Goal: Information Seeking & Learning: Compare options

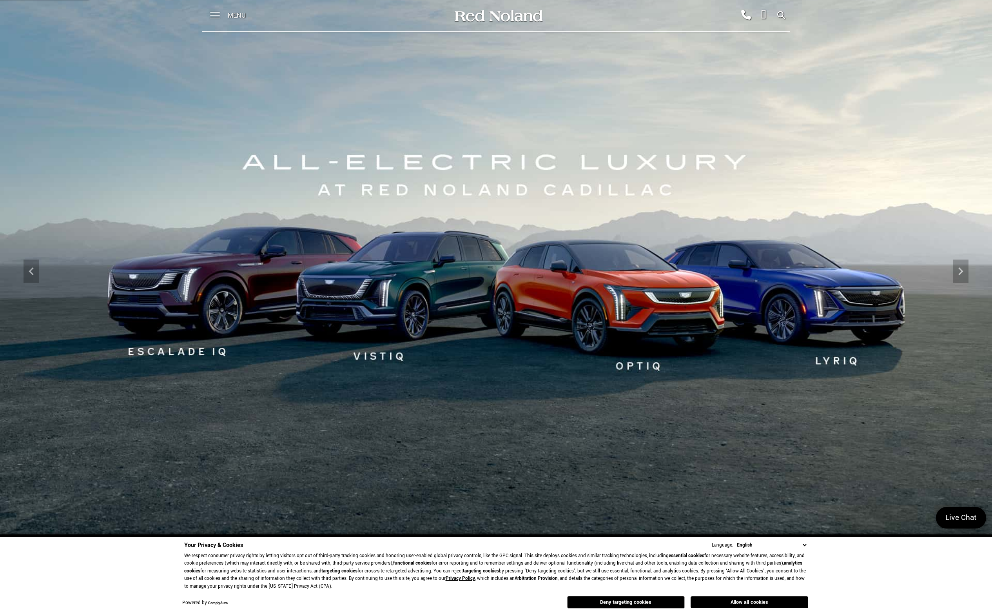
click at [216, 13] on span at bounding box center [215, 12] width 10 height 1
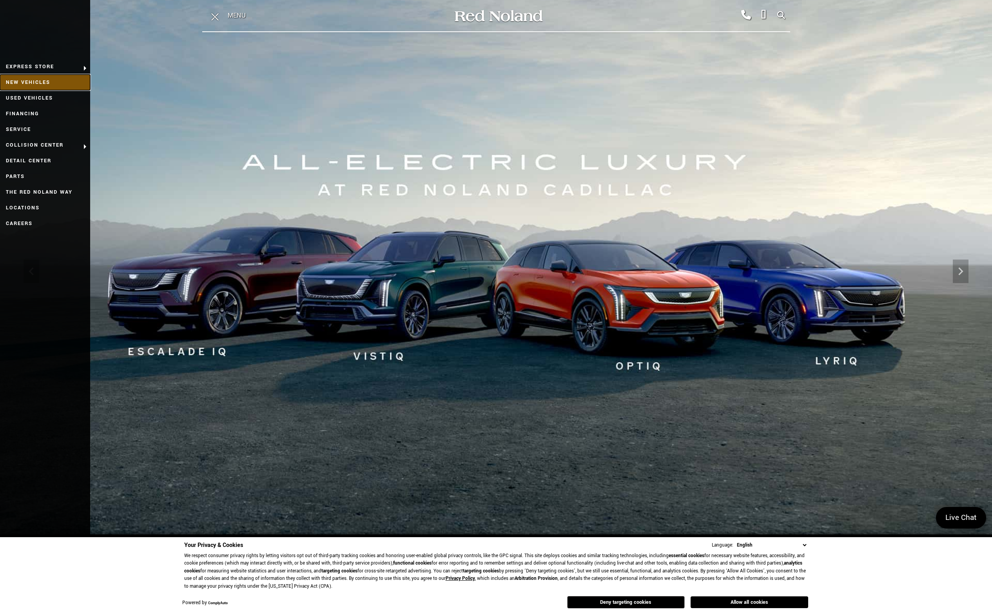
click at [37, 83] on link "New Vehicles" at bounding box center [45, 82] width 90 height 16
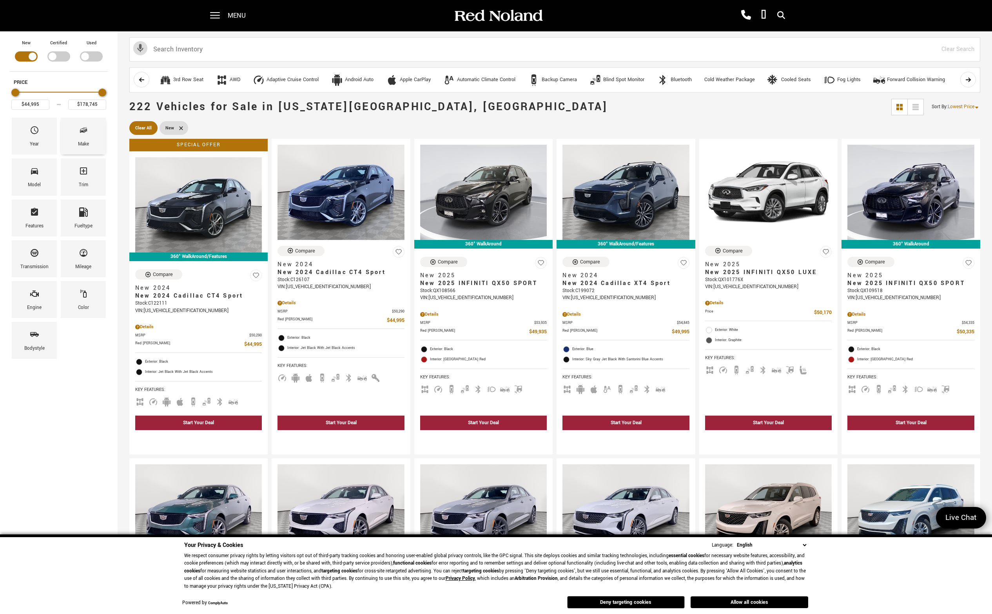
click at [86, 142] on div "Make" at bounding box center [83, 144] width 11 height 9
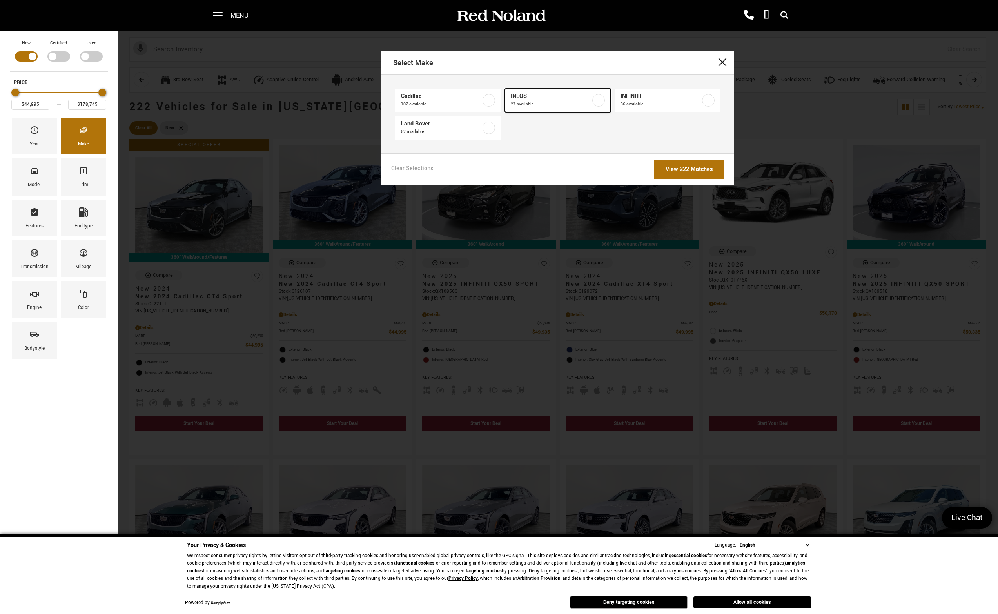
click at [592, 101] on label at bounding box center [598, 100] width 13 height 13
type input "$78,663"
type input "$99,640"
checkbox input "true"
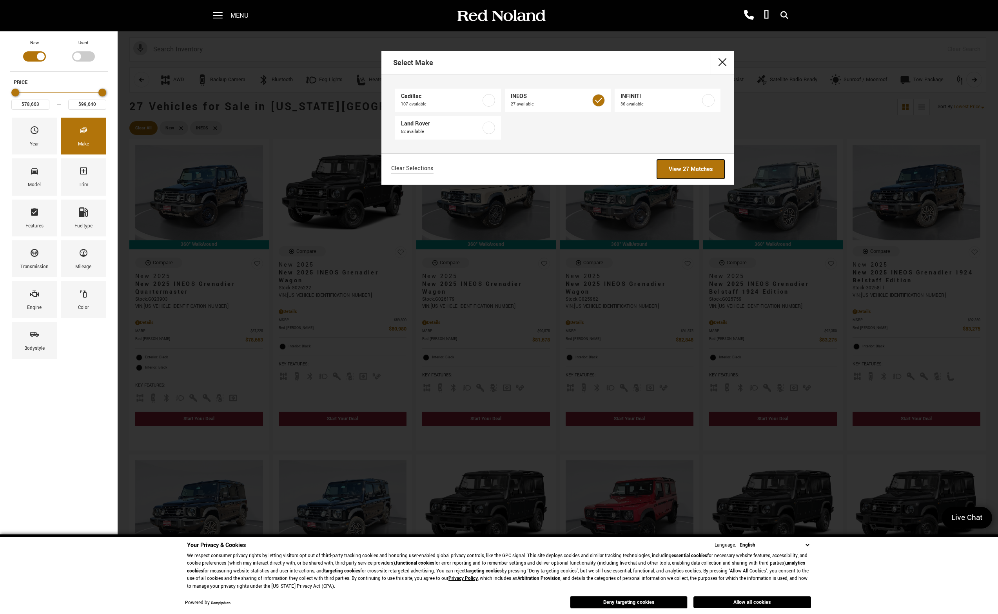
click at [679, 175] on link "View 27 Matches" at bounding box center [690, 168] width 67 height 19
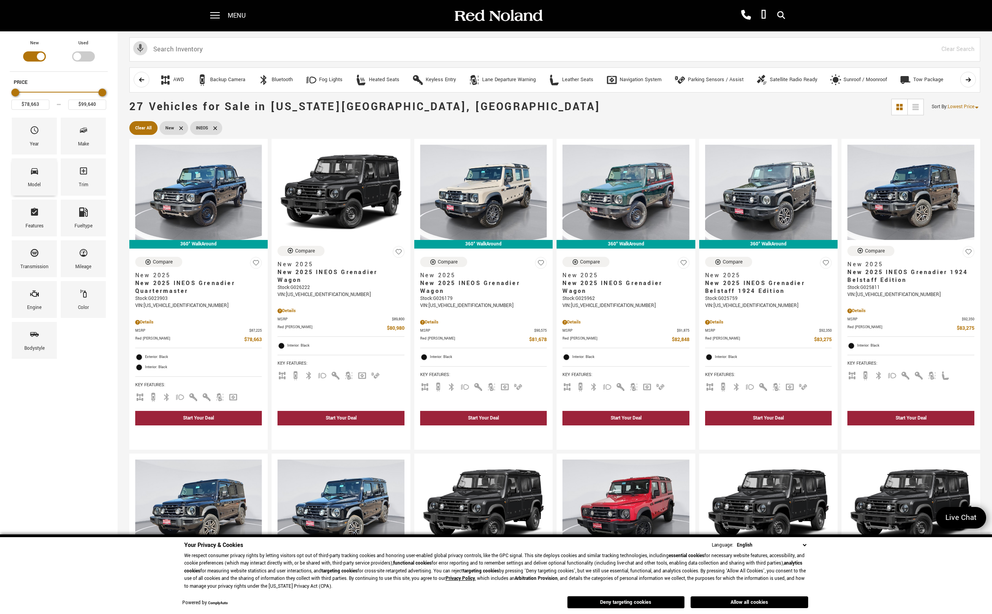
click at [30, 184] on div "Model" at bounding box center [34, 185] width 13 height 9
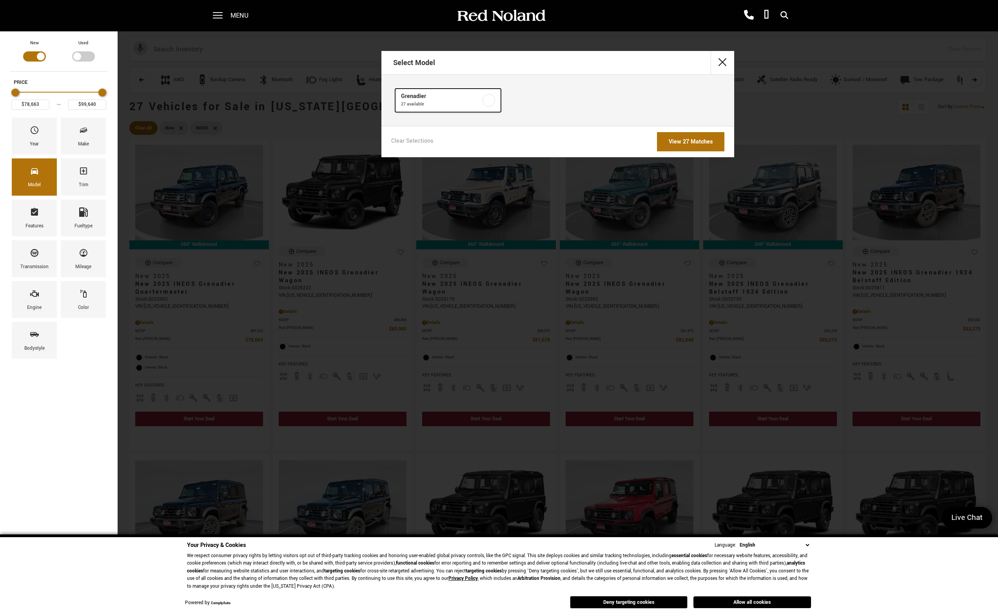
click at [493, 101] on label at bounding box center [488, 100] width 13 height 13
checkbox input "true"
click at [669, 138] on link "View 27 Matches" at bounding box center [690, 141] width 67 height 19
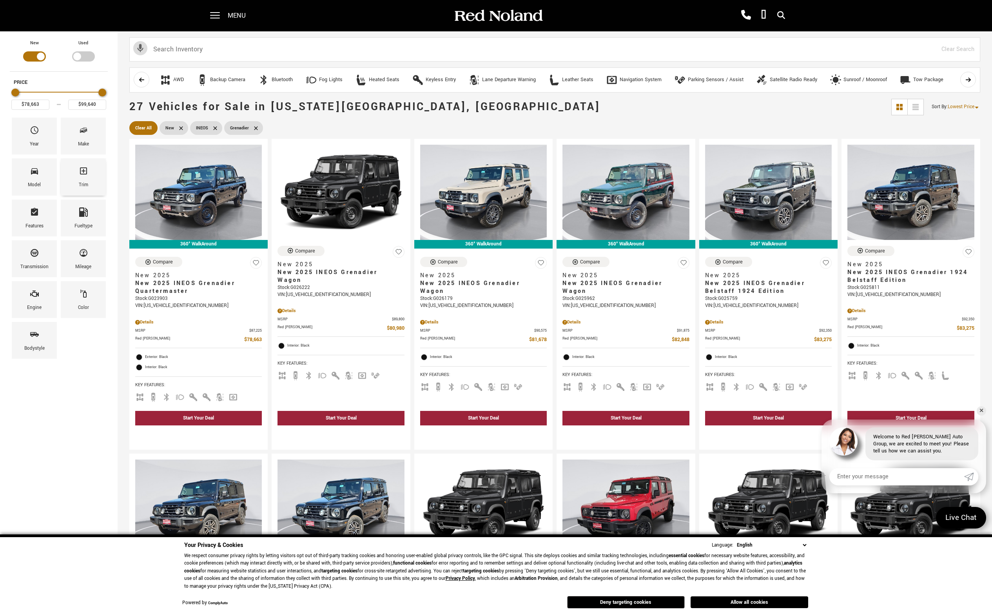
click at [83, 177] on span "Trim" at bounding box center [83, 172] width 9 height 16
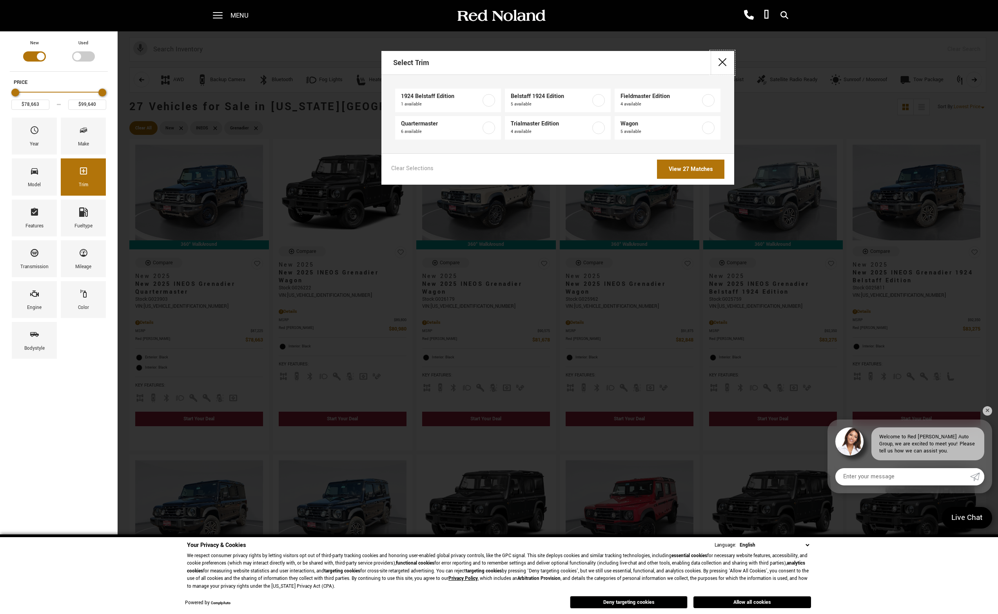
click at [724, 62] on button "close" at bounding box center [722, 63] width 24 height 24
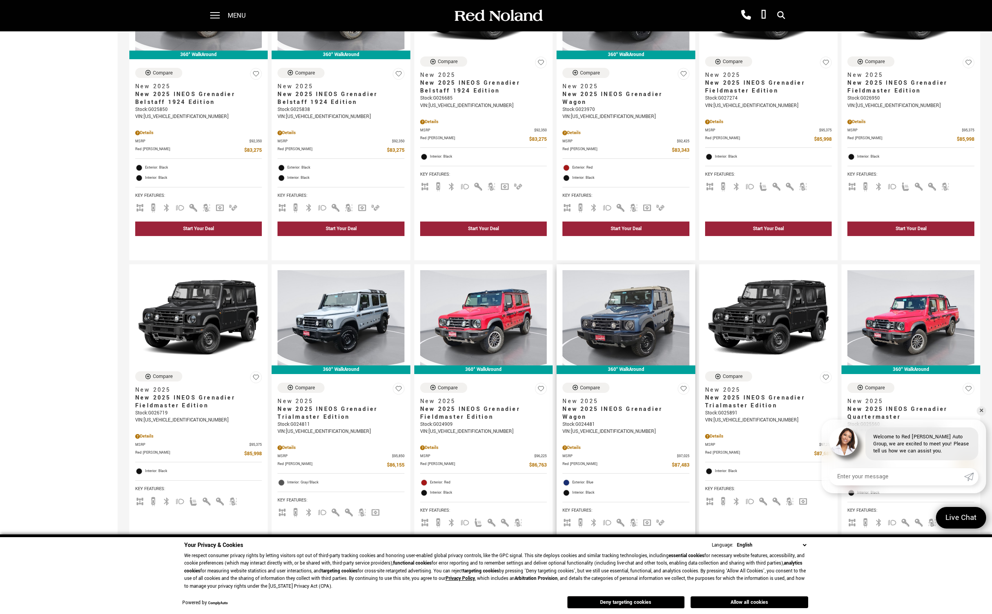
scroll to position [509, 0]
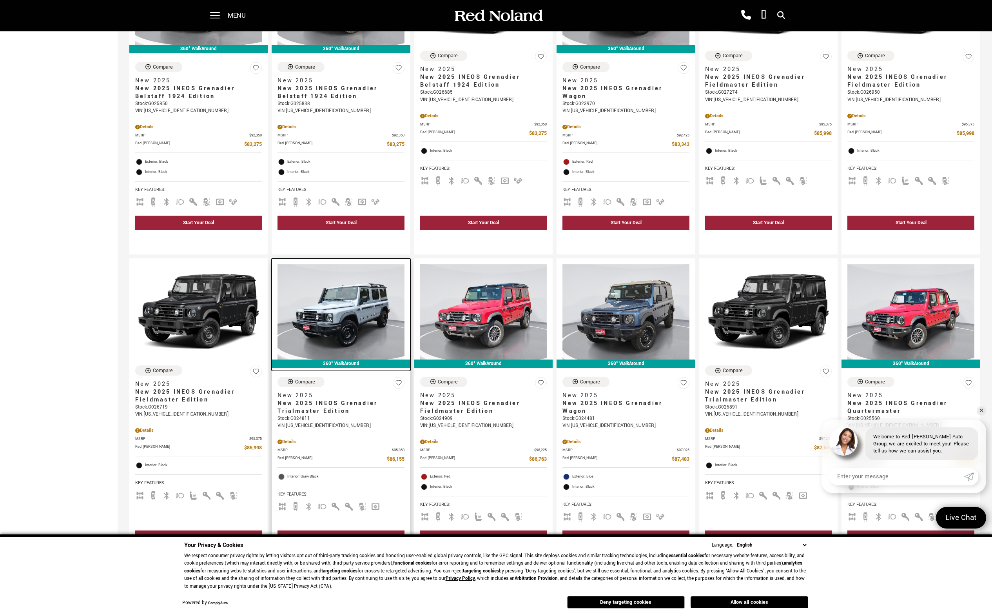
click at [353, 316] on img at bounding box center [340, 311] width 127 height 95
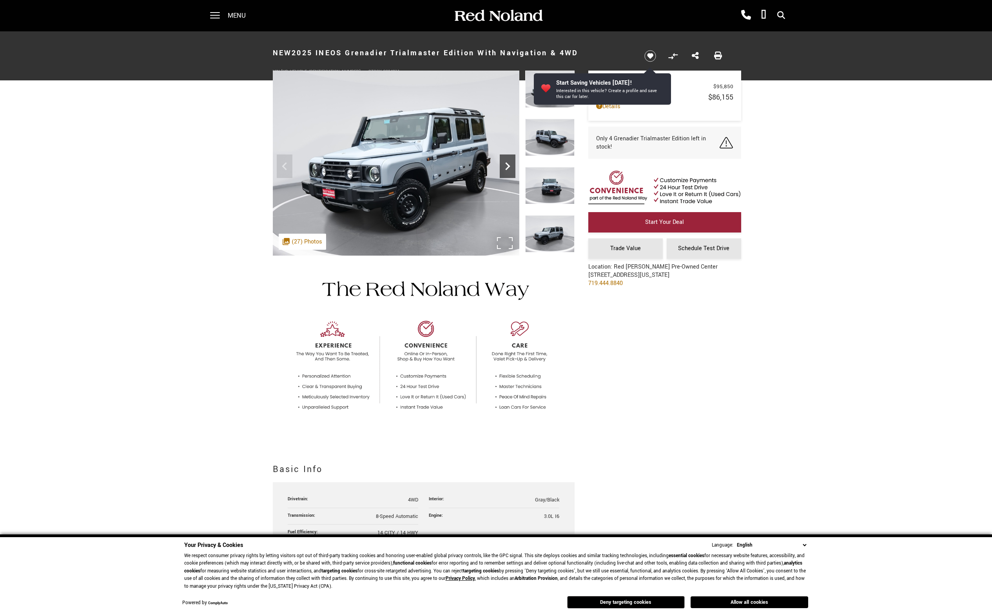
click at [504, 165] on icon "Next" at bounding box center [508, 166] width 16 height 16
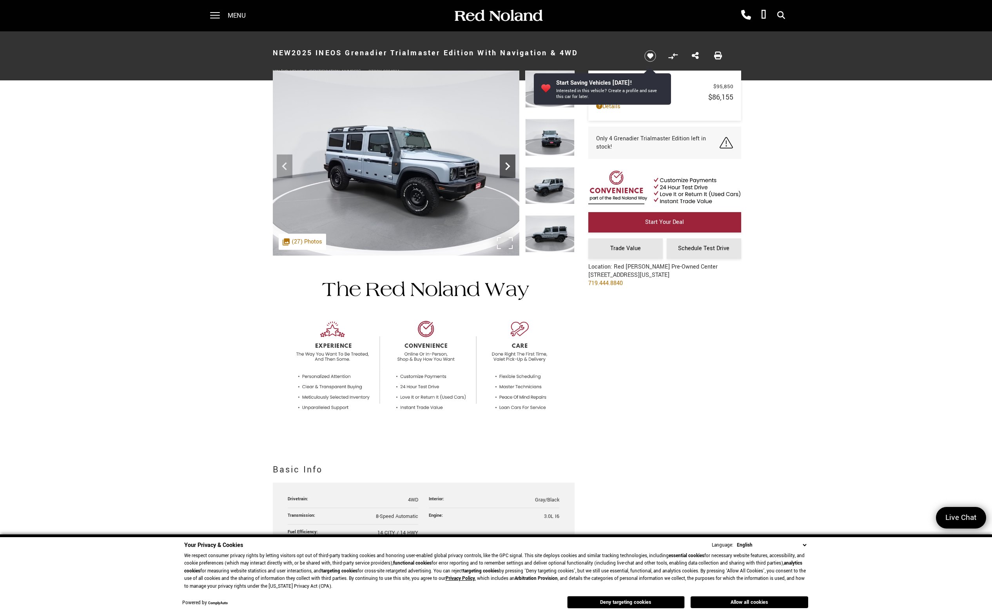
click at [504, 165] on icon "Next" at bounding box center [508, 166] width 16 height 16
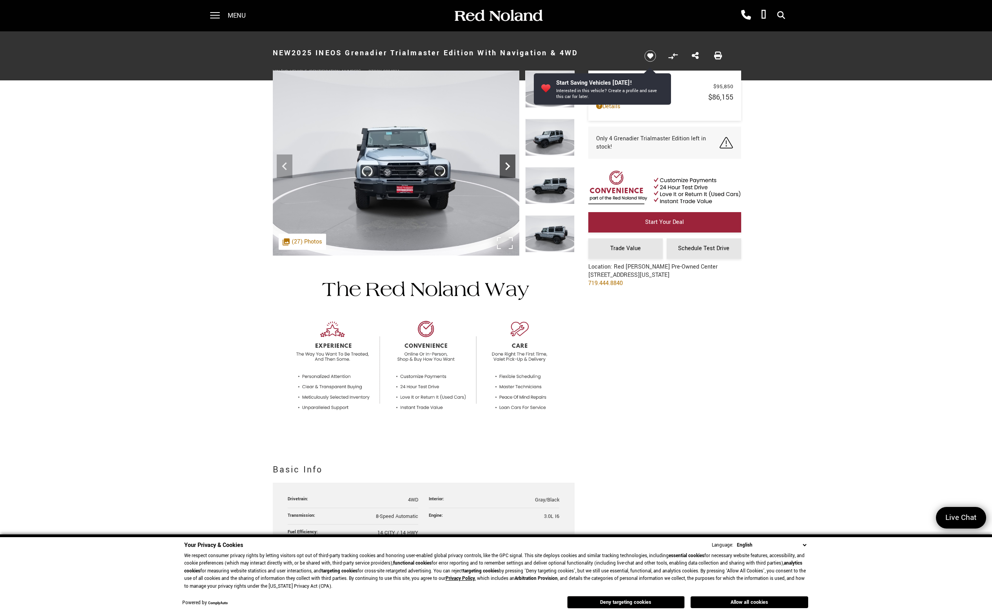
click at [504, 165] on icon "Next" at bounding box center [508, 166] width 16 height 16
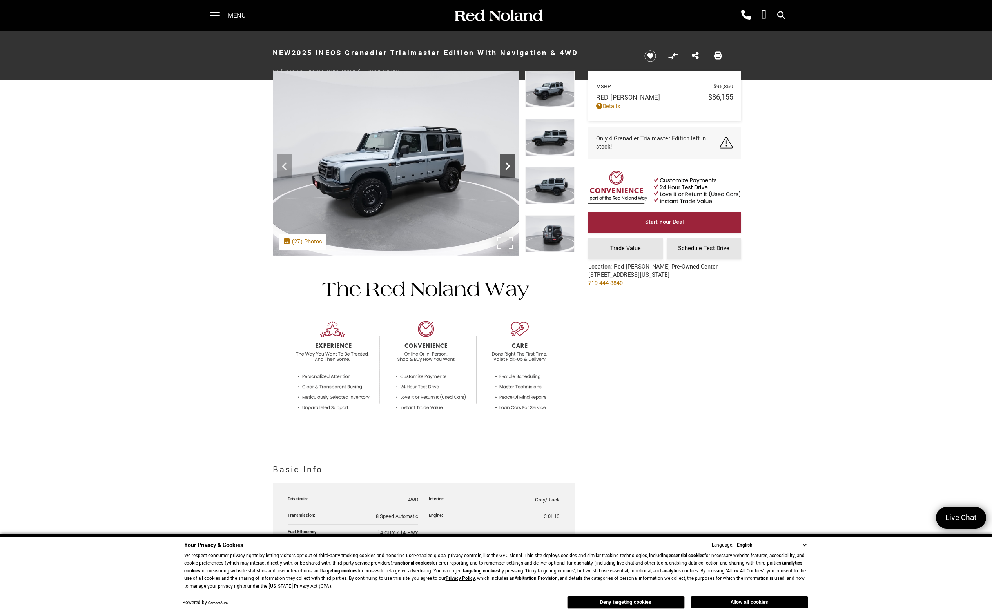
click at [504, 165] on icon "Next" at bounding box center [508, 166] width 16 height 16
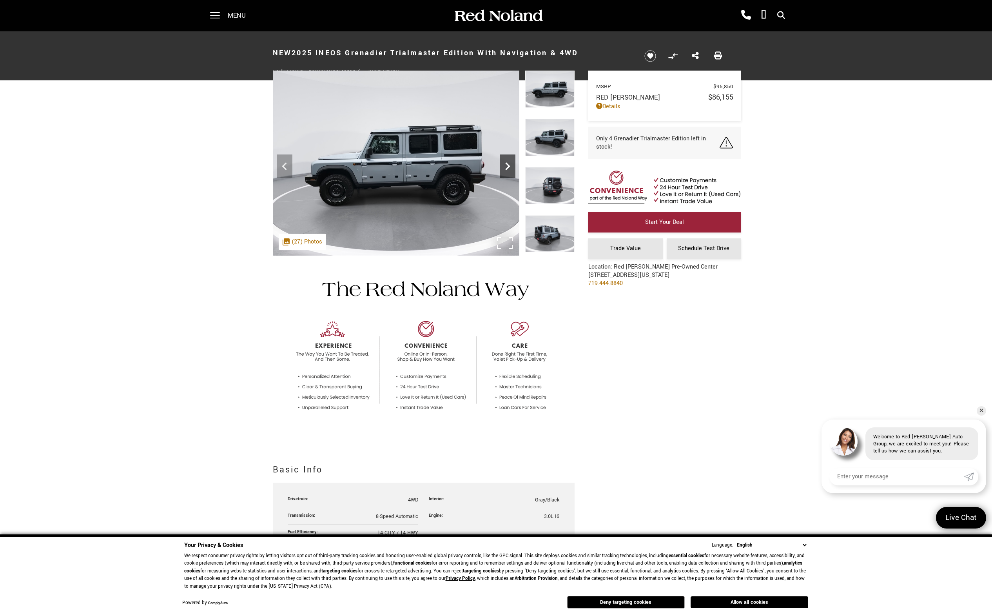
click at [504, 165] on icon "Next" at bounding box center [508, 166] width 16 height 16
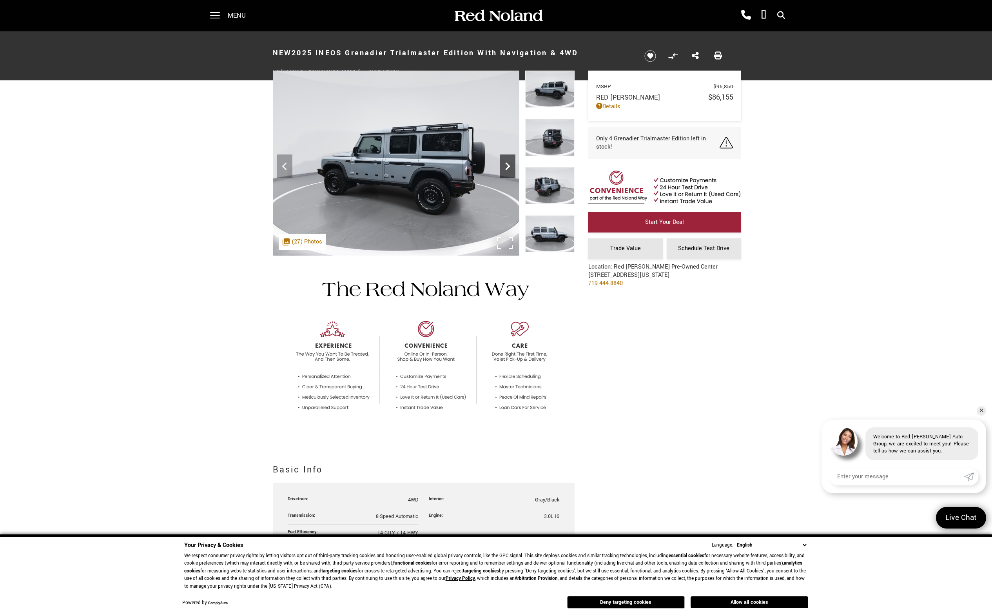
click at [504, 165] on icon "Next" at bounding box center [508, 166] width 16 height 16
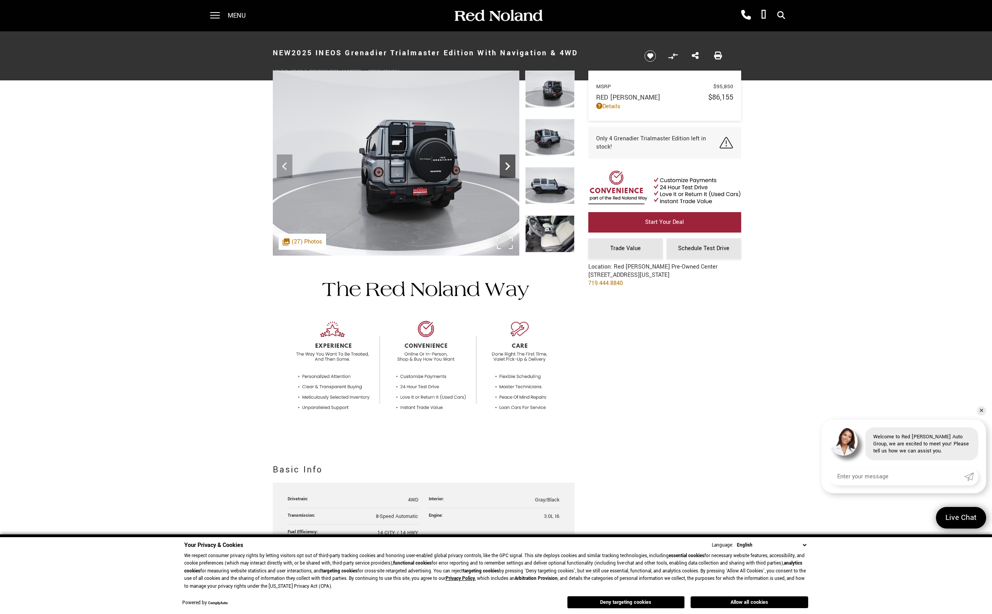
click at [504, 165] on icon "Next" at bounding box center [508, 166] width 16 height 16
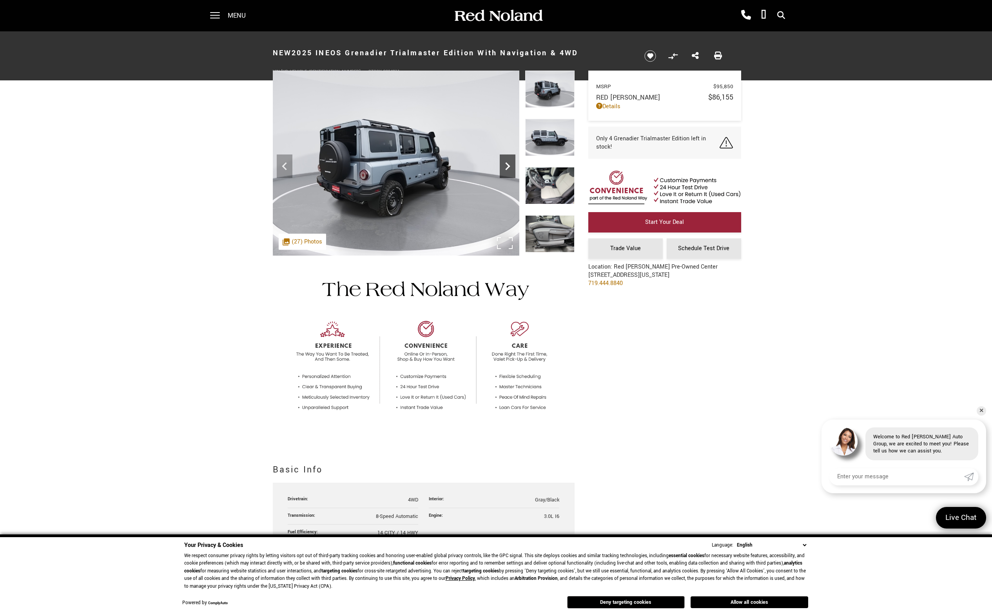
click at [504, 165] on icon "Next" at bounding box center [508, 166] width 16 height 16
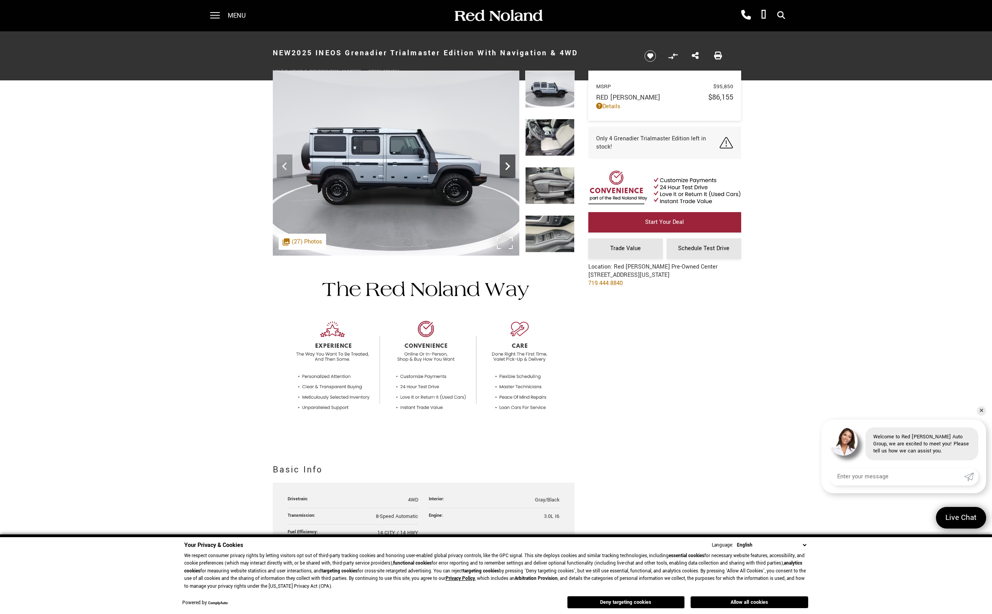
click at [504, 165] on icon "Next" at bounding box center [508, 166] width 16 height 16
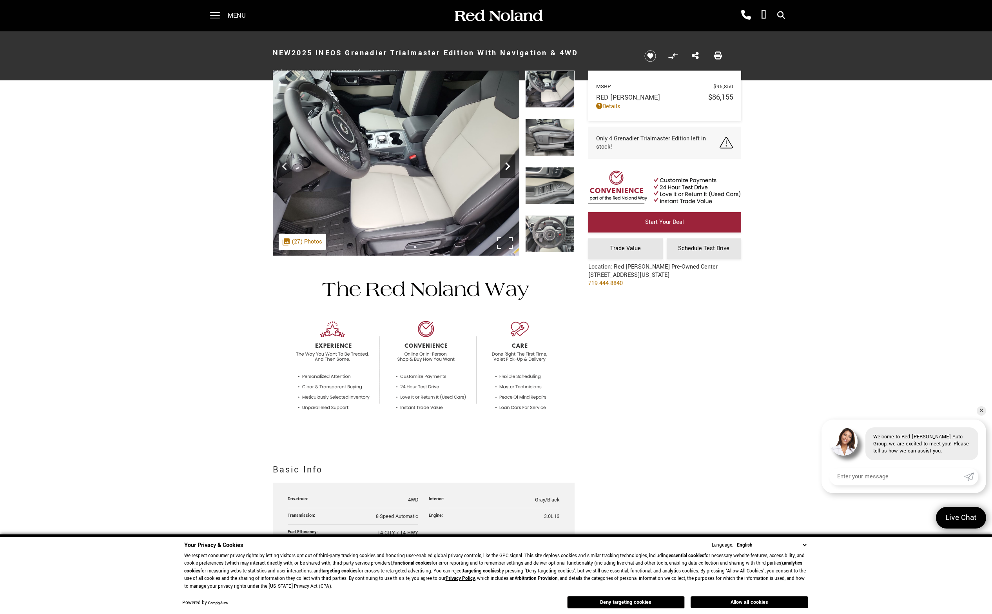
click at [504, 165] on icon "Next" at bounding box center [508, 166] width 16 height 16
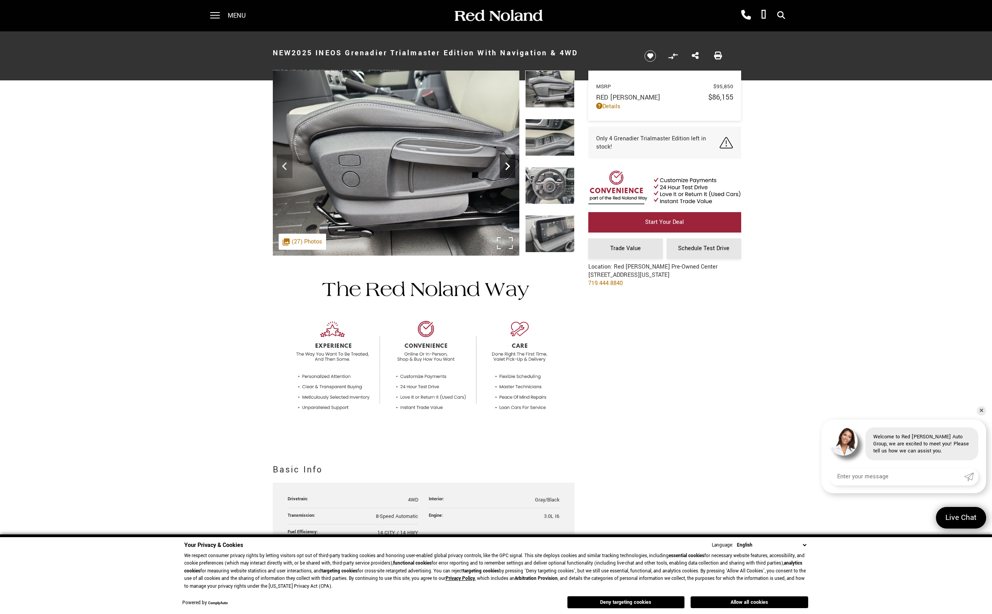
click at [504, 165] on icon "Next" at bounding box center [508, 166] width 16 height 16
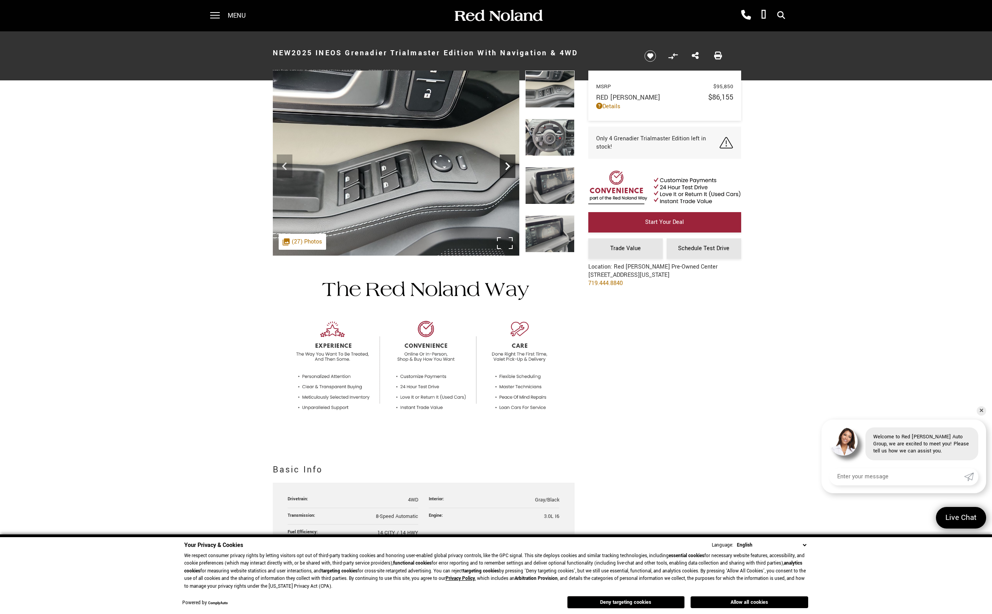
click at [504, 165] on icon "Next" at bounding box center [508, 166] width 16 height 16
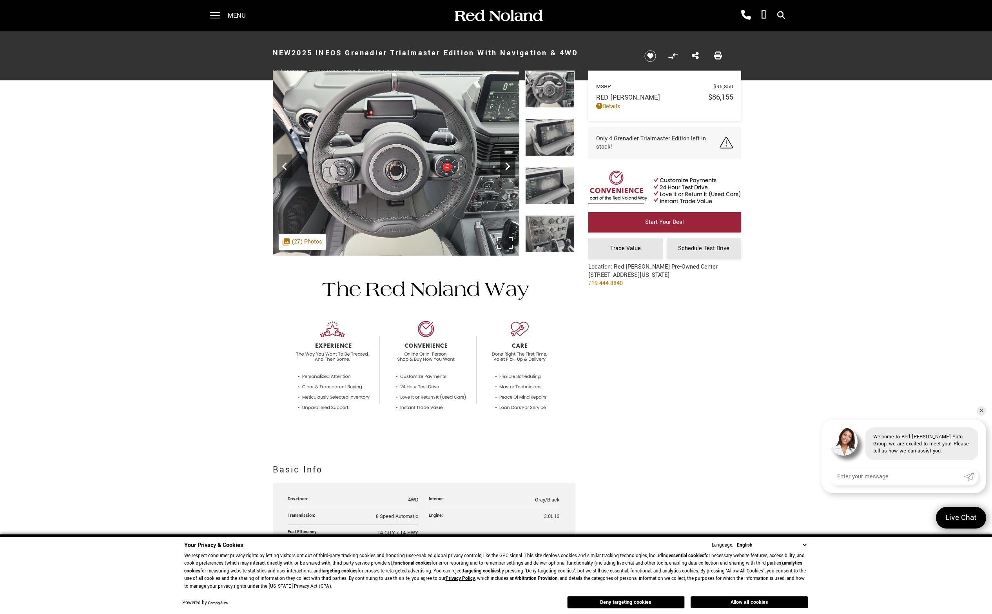
click at [504, 165] on icon "Next" at bounding box center [508, 166] width 16 height 16
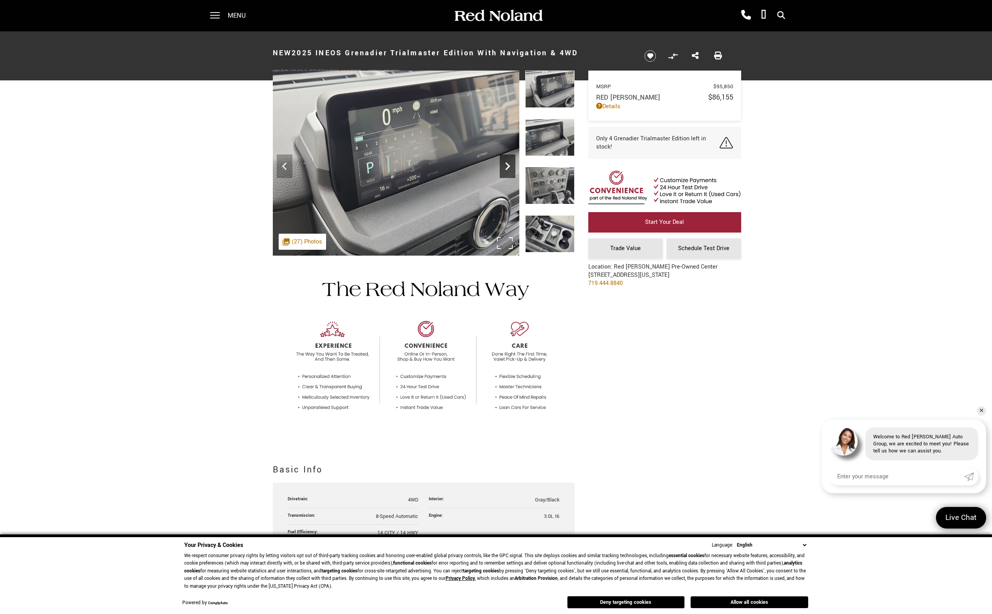
click at [504, 165] on icon "Next" at bounding box center [508, 166] width 16 height 16
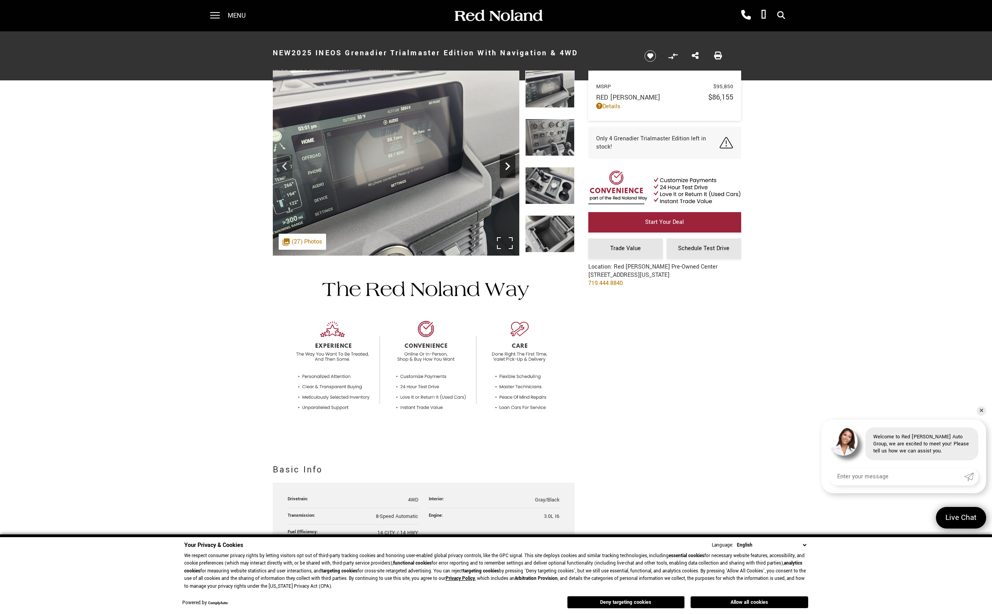
click at [504, 165] on icon "Next" at bounding box center [508, 166] width 16 height 16
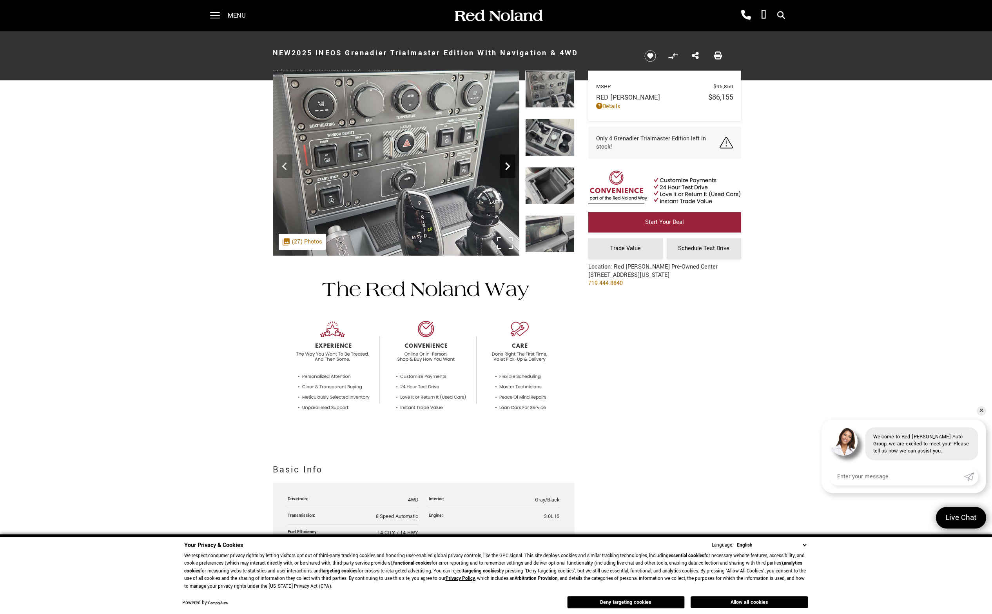
click at [504, 165] on icon "Next" at bounding box center [508, 166] width 16 height 16
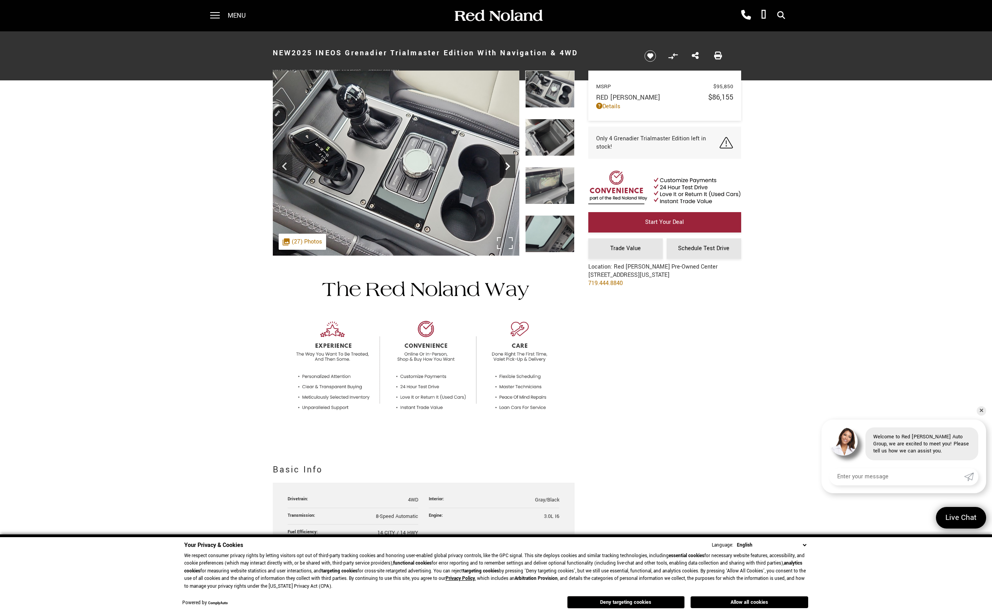
click at [504, 165] on icon "Next" at bounding box center [508, 166] width 16 height 16
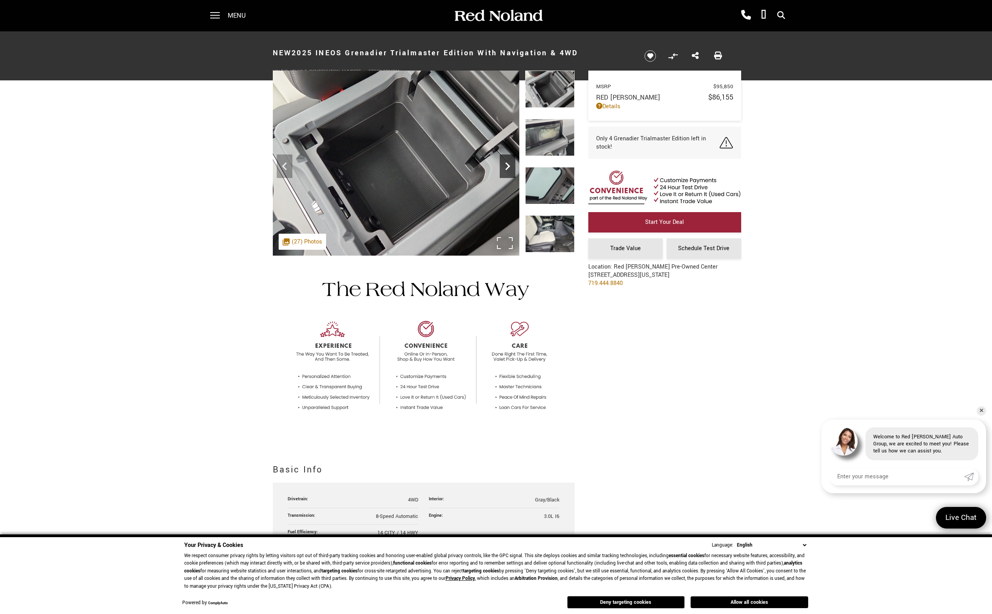
click at [504, 165] on icon "Next" at bounding box center [508, 166] width 16 height 16
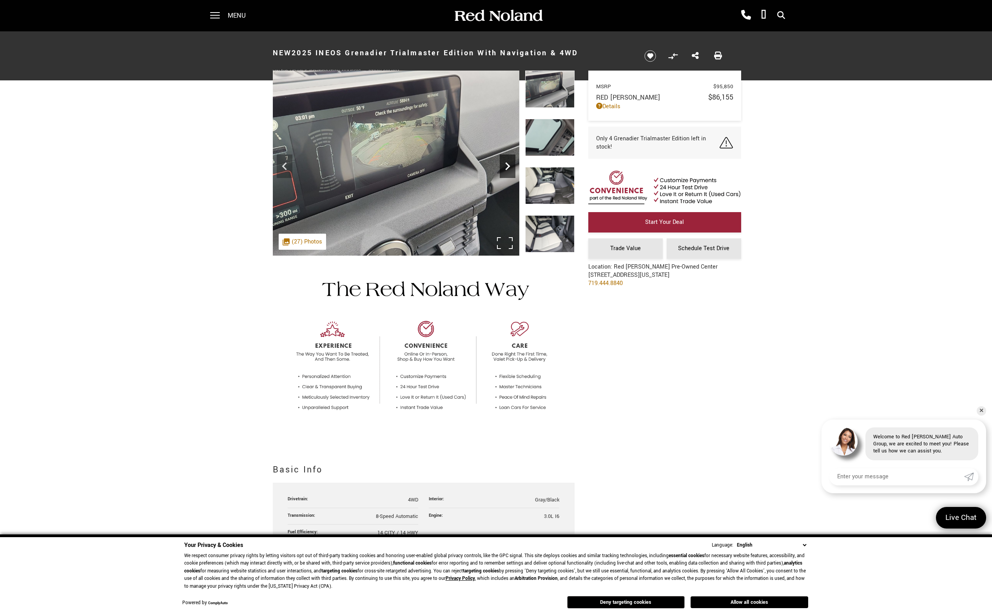
click at [504, 167] on icon "Next" at bounding box center [508, 166] width 16 height 16
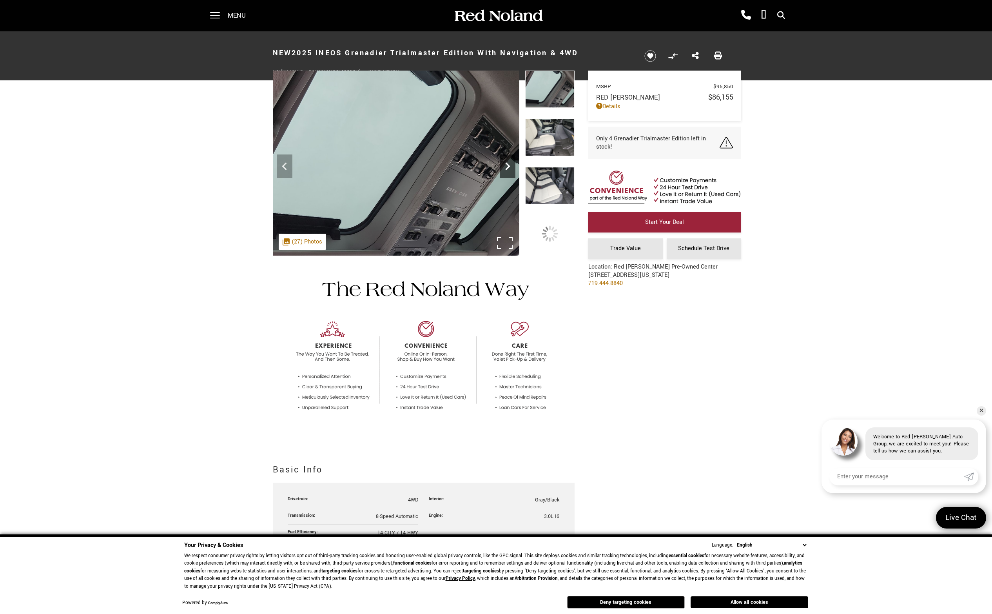
click at [504, 167] on icon "Next" at bounding box center [508, 166] width 16 height 16
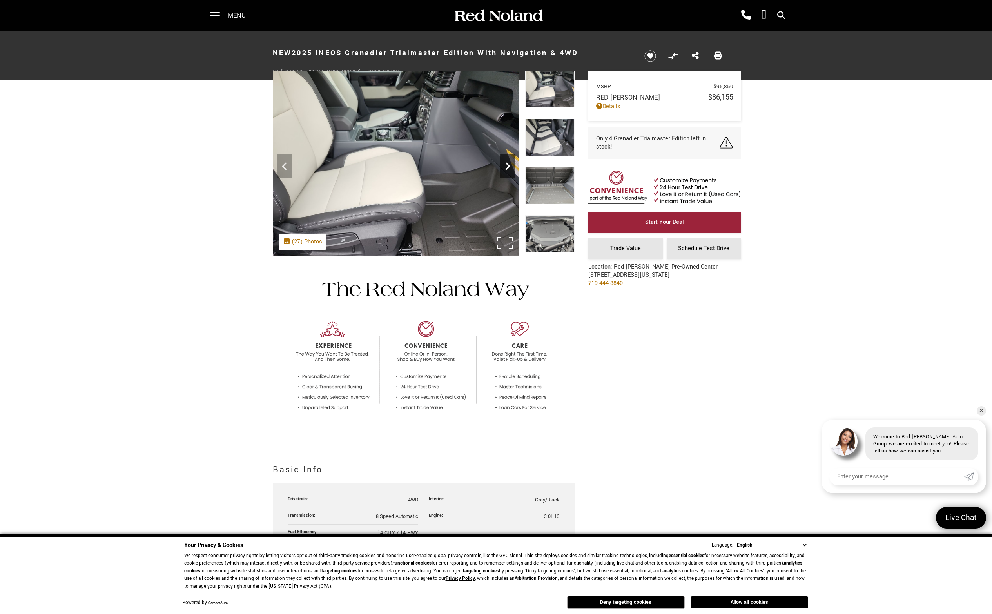
click at [504, 167] on icon "Next" at bounding box center [508, 166] width 16 height 16
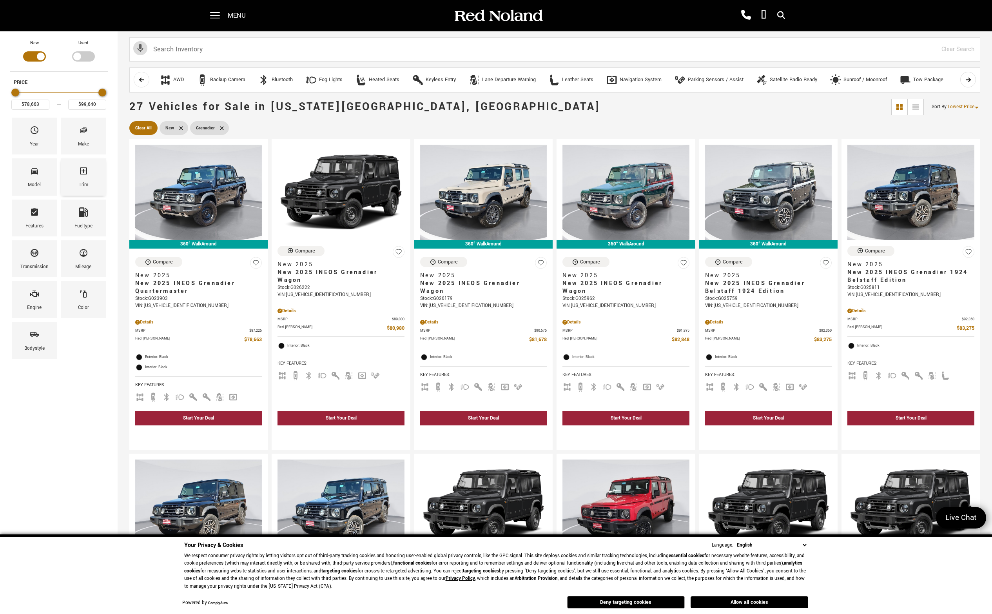
click at [76, 180] on div "Trim" at bounding box center [83, 176] width 45 height 37
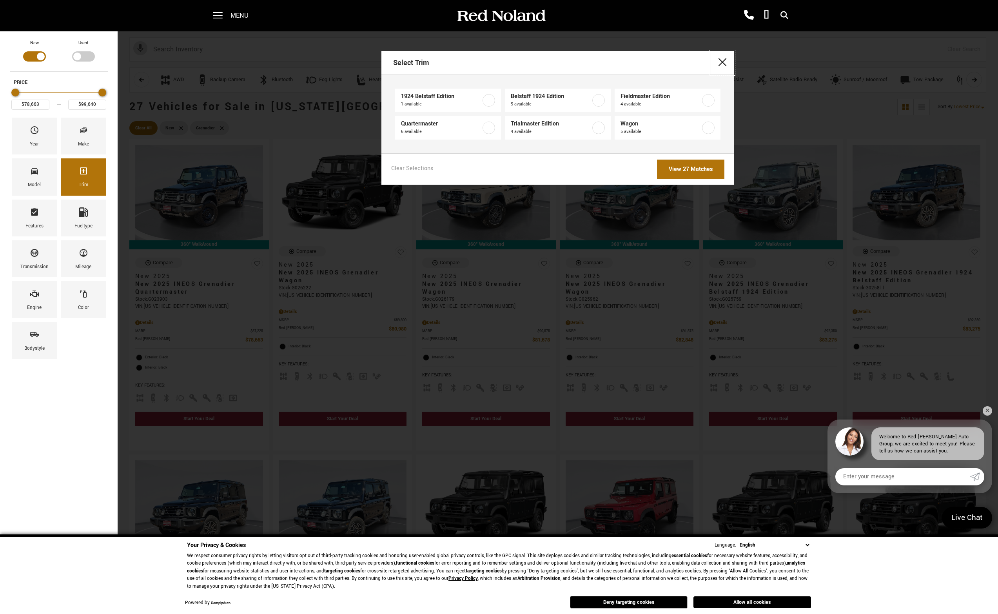
click at [728, 65] on button "close" at bounding box center [722, 63] width 24 height 24
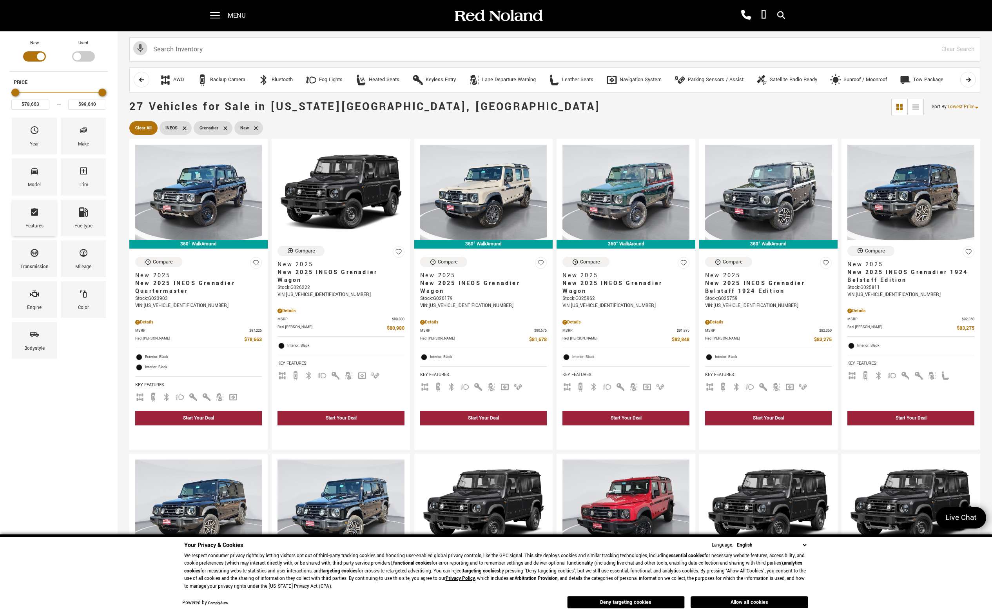
click at [26, 227] on div "Features" at bounding box center [34, 226] width 18 height 9
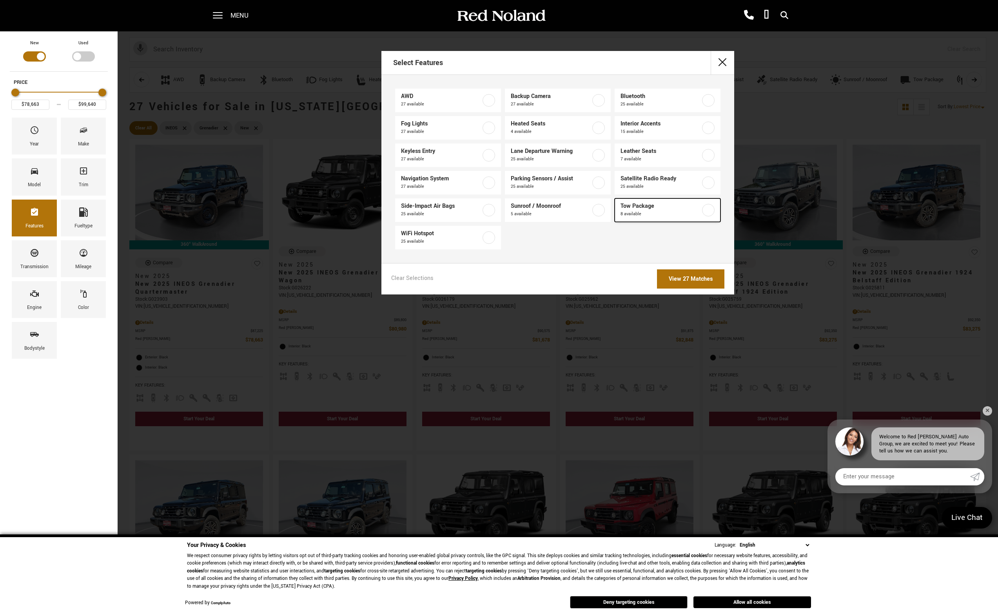
click at [710, 213] on label at bounding box center [708, 210] width 13 height 13
type input "$80,980"
type input "$86,763"
checkbox input "true"
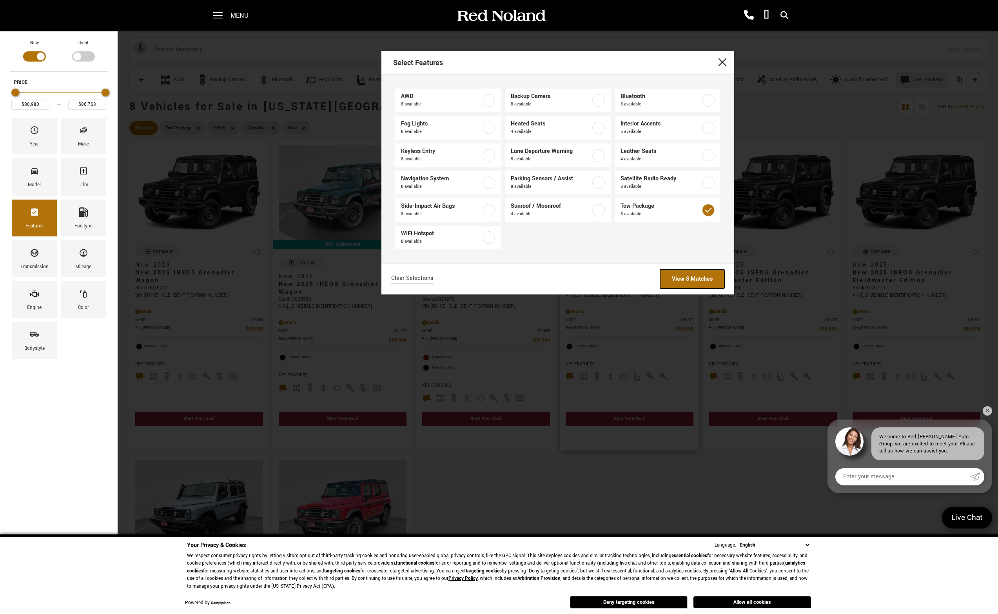
click at [697, 275] on link "View 8 Matches" at bounding box center [692, 278] width 64 height 19
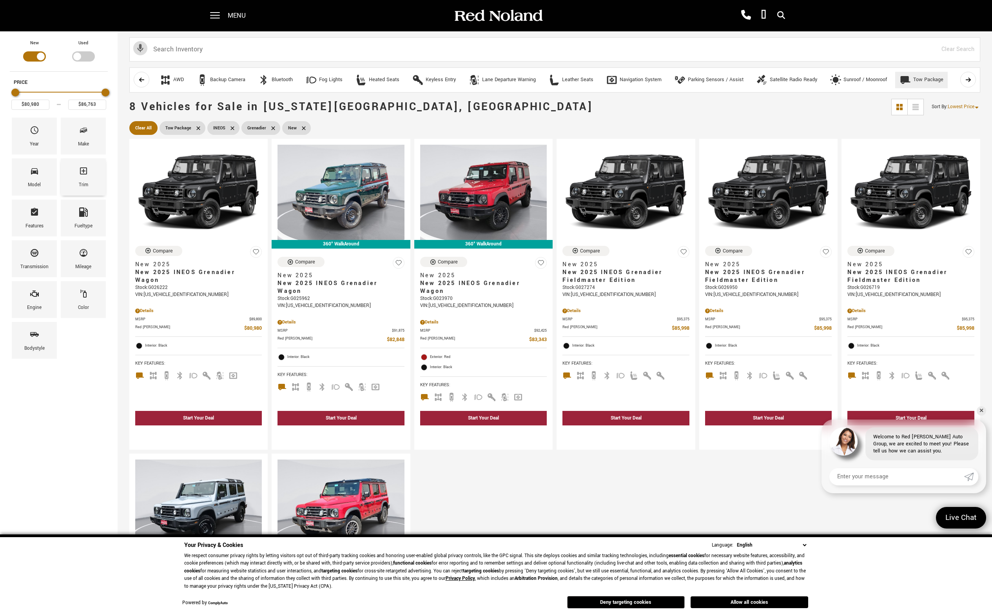
click at [81, 176] on icon "Trim" at bounding box center [83, 170] width 9 height 9
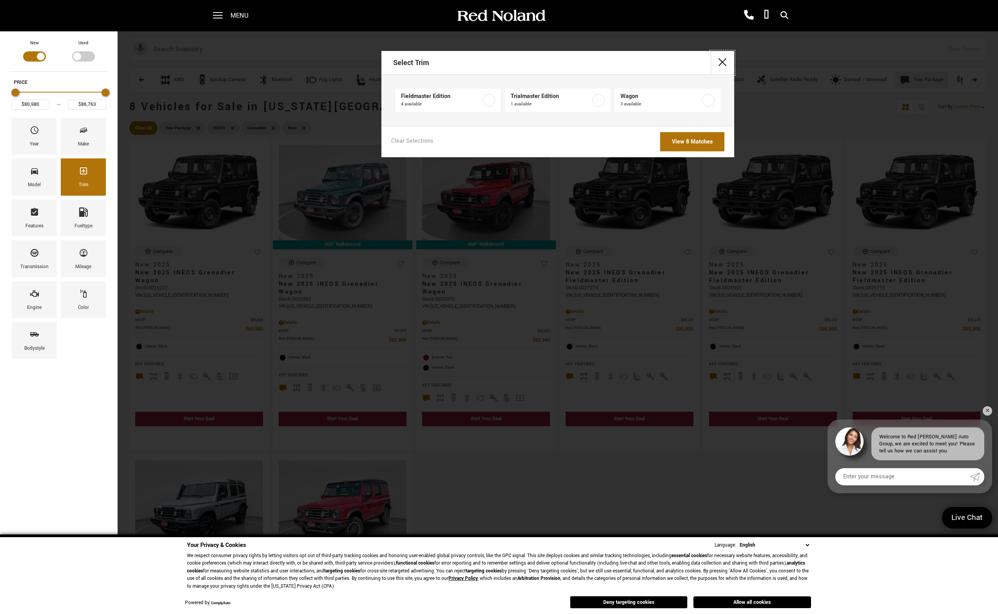
click at [724, 62] on button "close" at bounding box center [722, 63] width 24 height 24
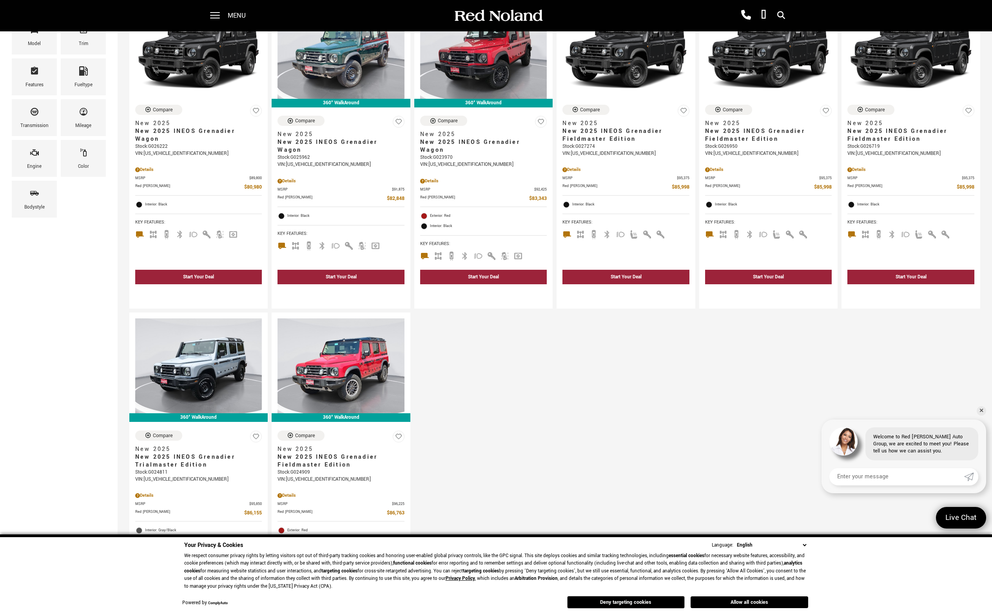
scroll to position [78, 0]
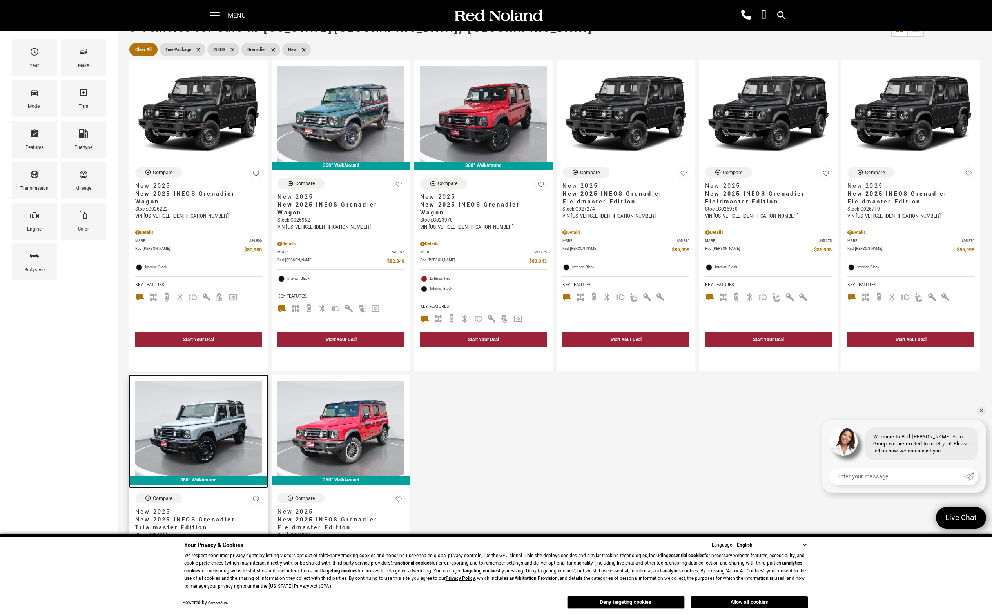
click at [208, 436] on img at bounding box center [198, 428] width 127 height 95
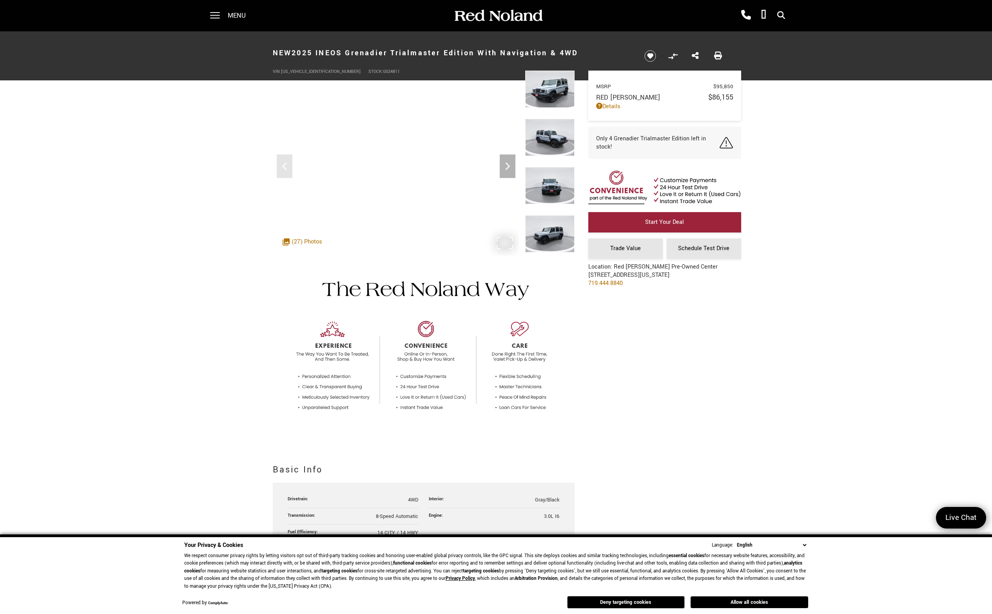
click at [312, 243] on div ".cls-1, .cls-3 { fill: #c50033; } .cls-1 { clip-rule: evenodd; } .cls-2 { clip-…" at bounding box center [302, 242] width 47 height 16
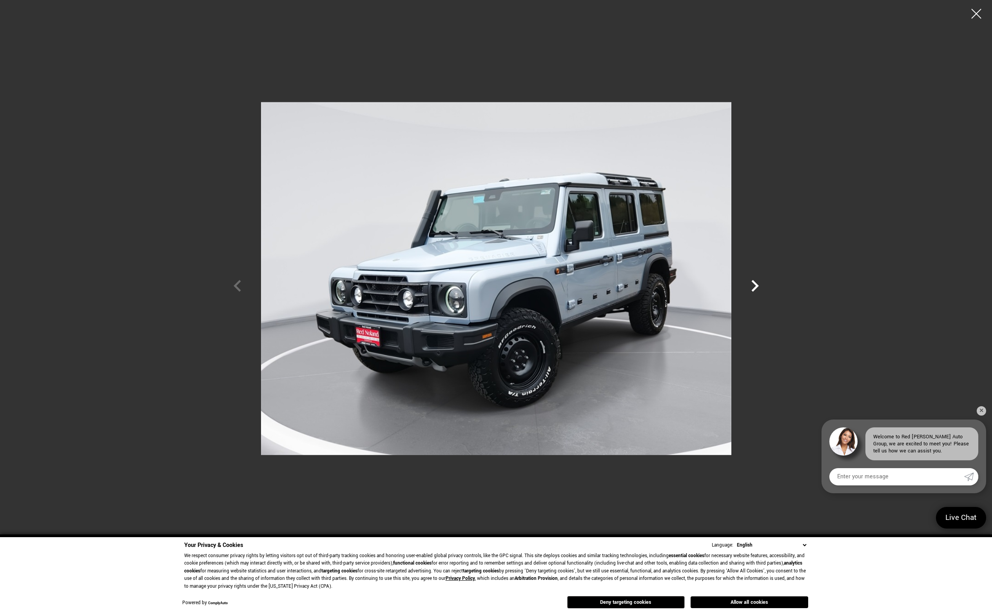
click at [758, 285] on icon "Next" at bounding box center [754, 286] width 7 height 12
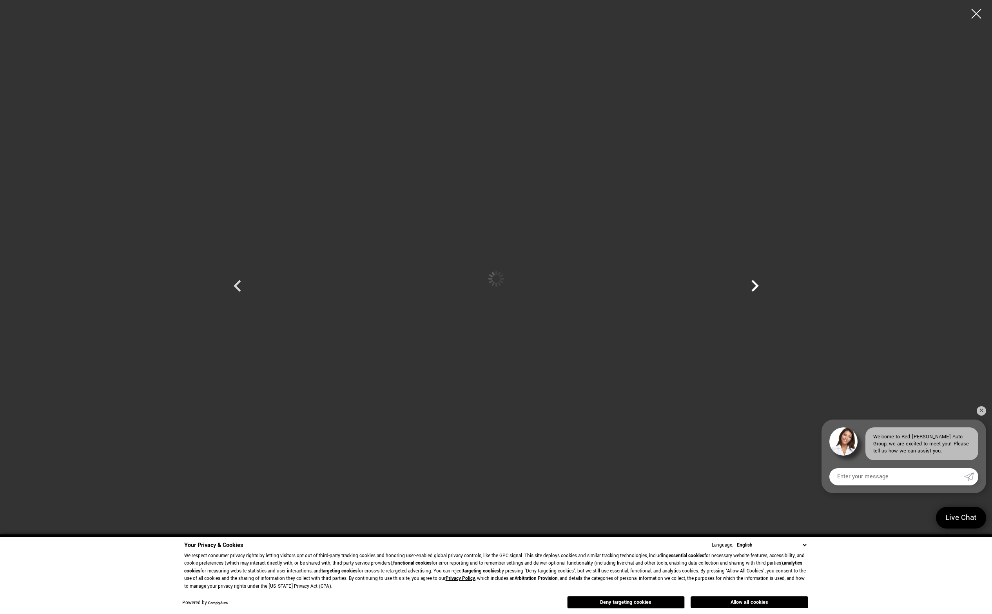
click at [758, 285] on icon "Next" at bounding box center [754, 286] width 7 height 12
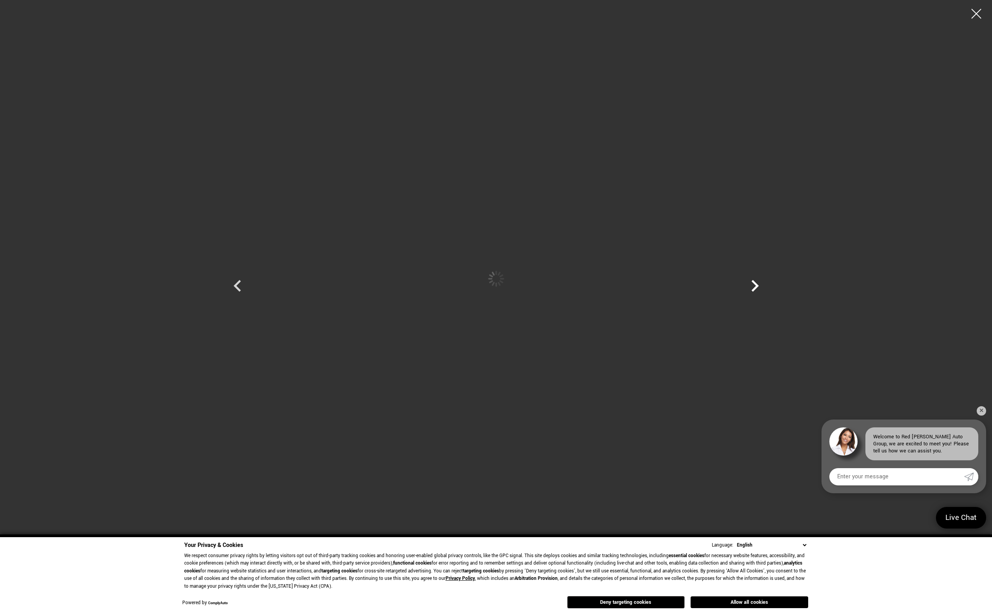
click at [758, 285] on icon "Next" at bounding box center [754, 286] width 7 height 12
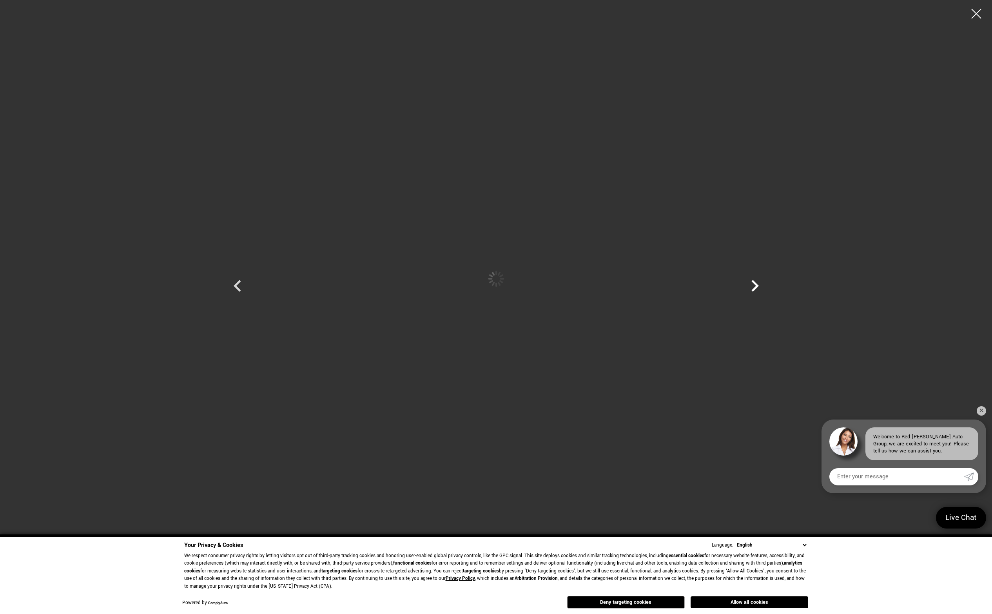
click at [758, 285] on icon "Next" at bounding box center [754, 286] width 7 height 12
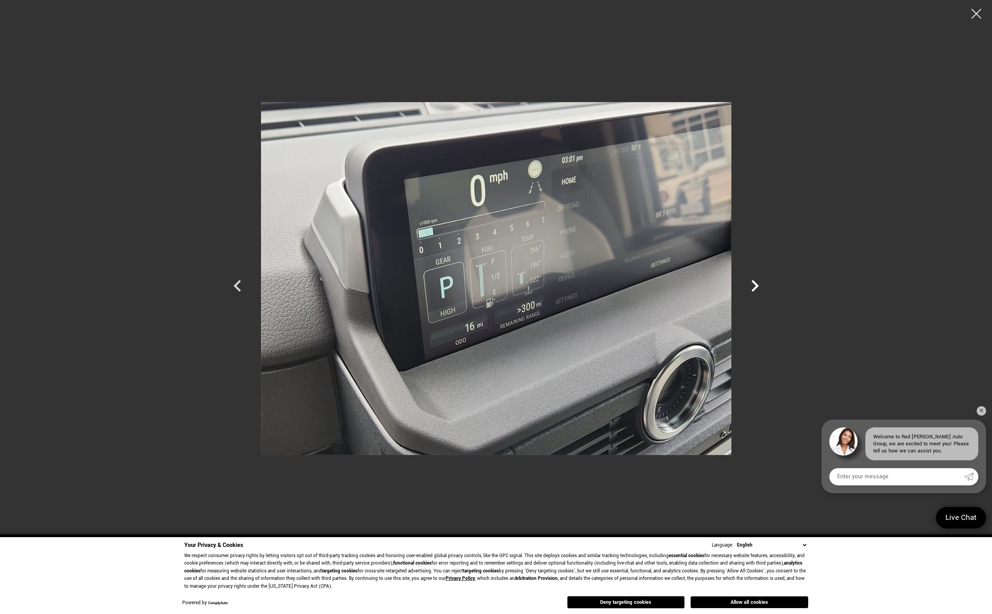
click at [758, 285] on icon "Next" at bounding box center [754, 286] width 7 height 12
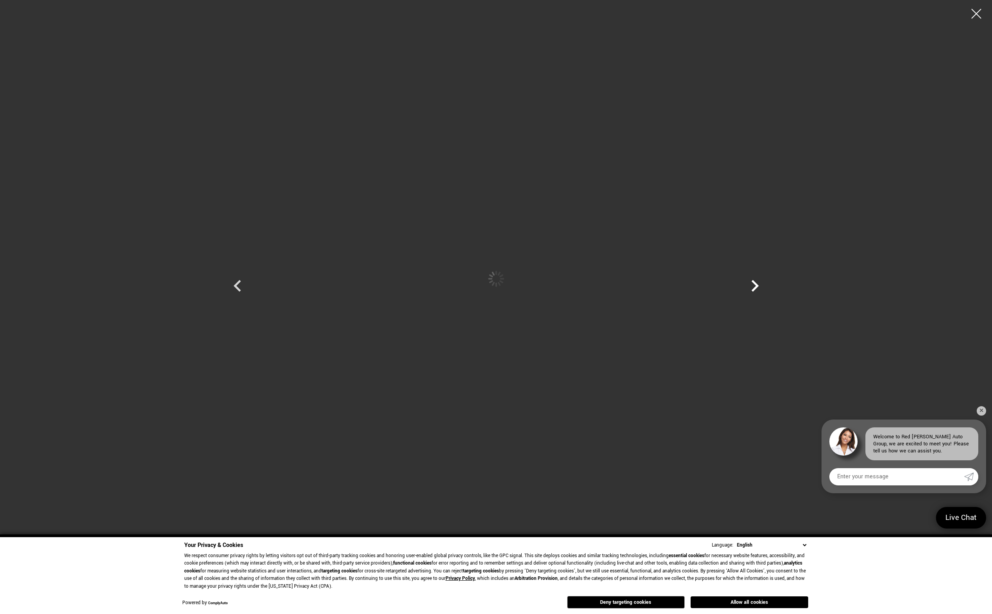
click at [758, 285] on icon "Next" at bounding box center [754, 286] width 7 height 12
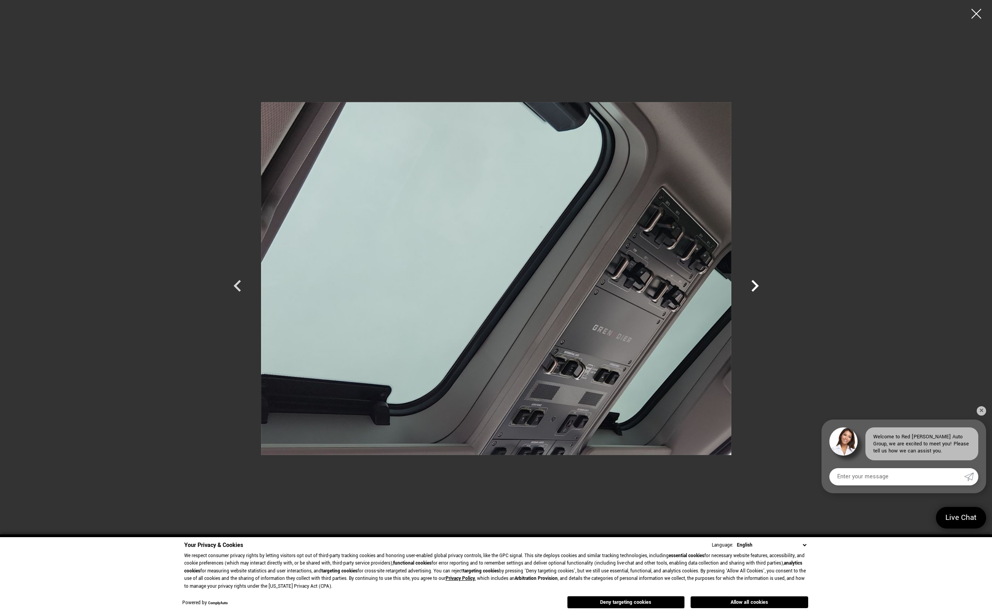
click at [758, 285] on icon "Next" at bounding box center [754, 286] width 7 height 12
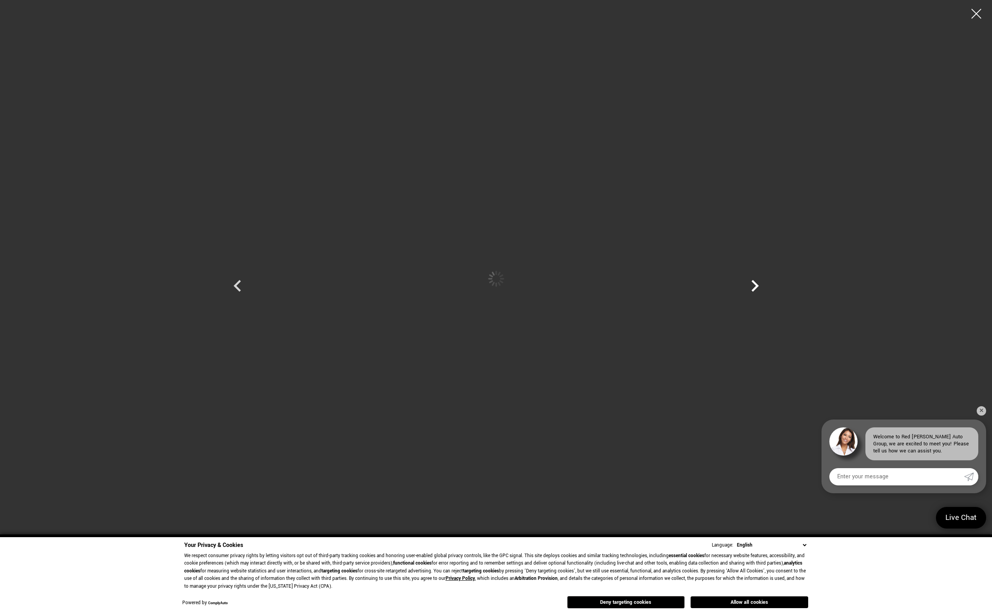
click at [758, 285] on icon "Next" at bounding box center [754, 286] width 7 height 12
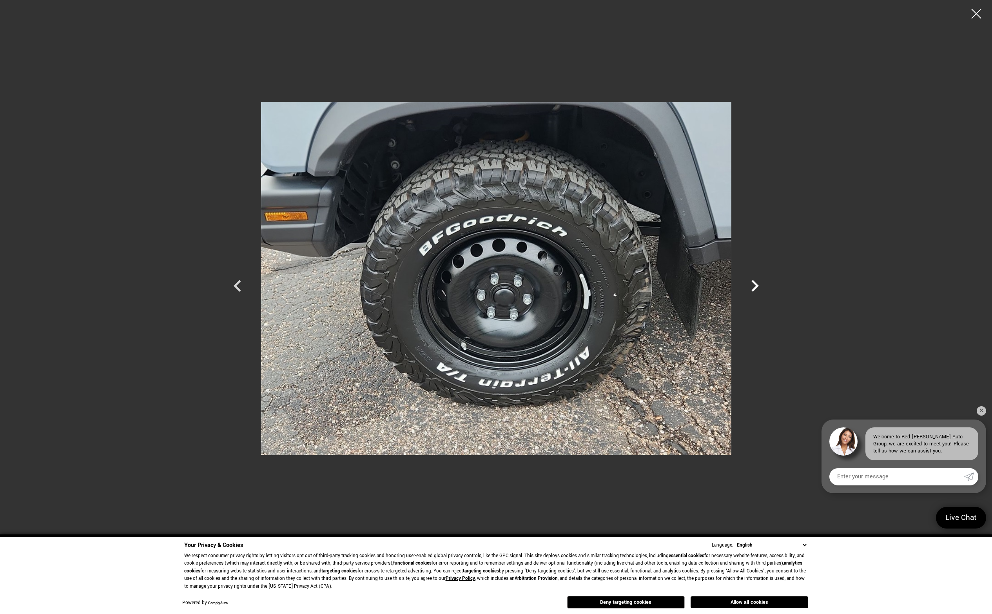
click at [758, 285] on icon "Next" at bounding box center [754, 286] width 7 height 12
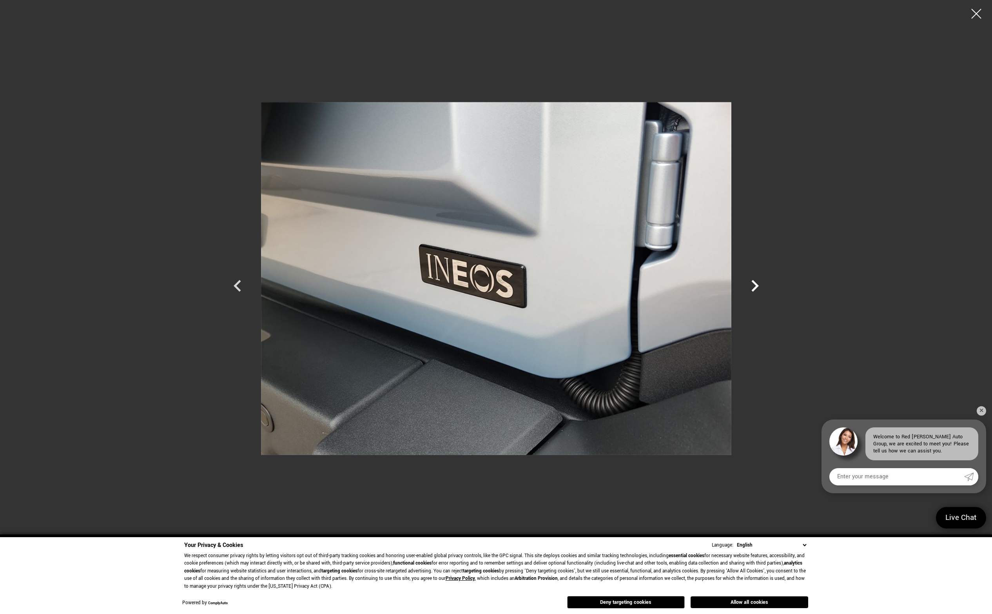
click at [758, 285] on icon "Next" at bounding box center [754, 286] width 7 height 12
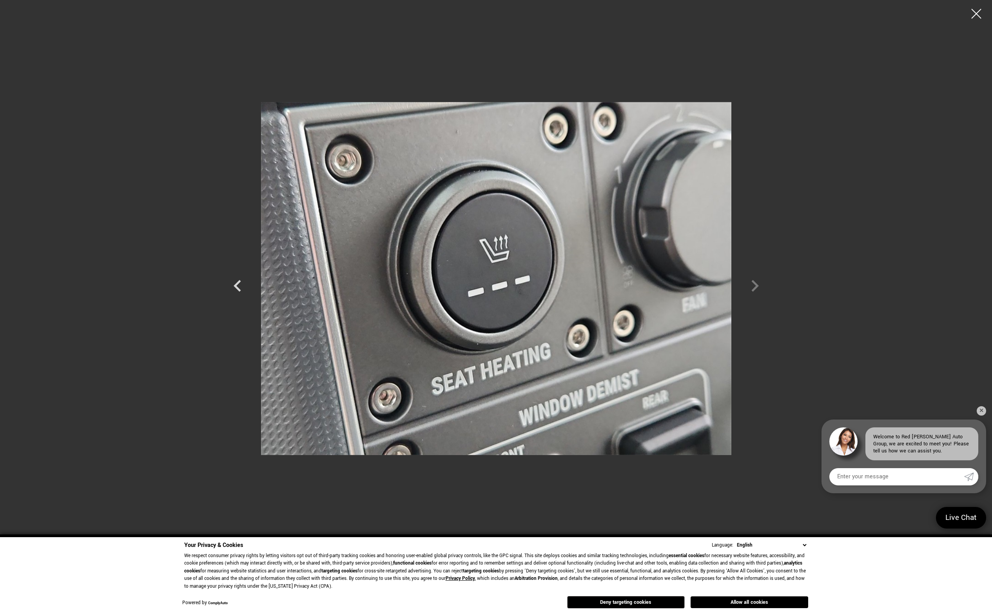
click at [758, 285] on div at bounding box center [496, 278] width 549 height 545
click at [975, 14] on div at bounding box center [976, 14] width 21 height 21
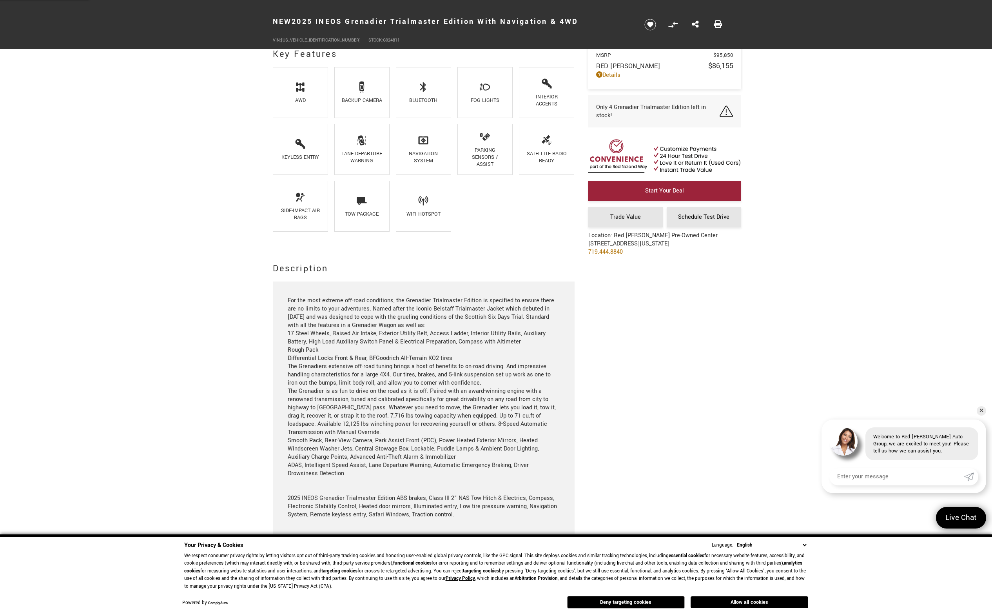
scroll to position [549, 0]
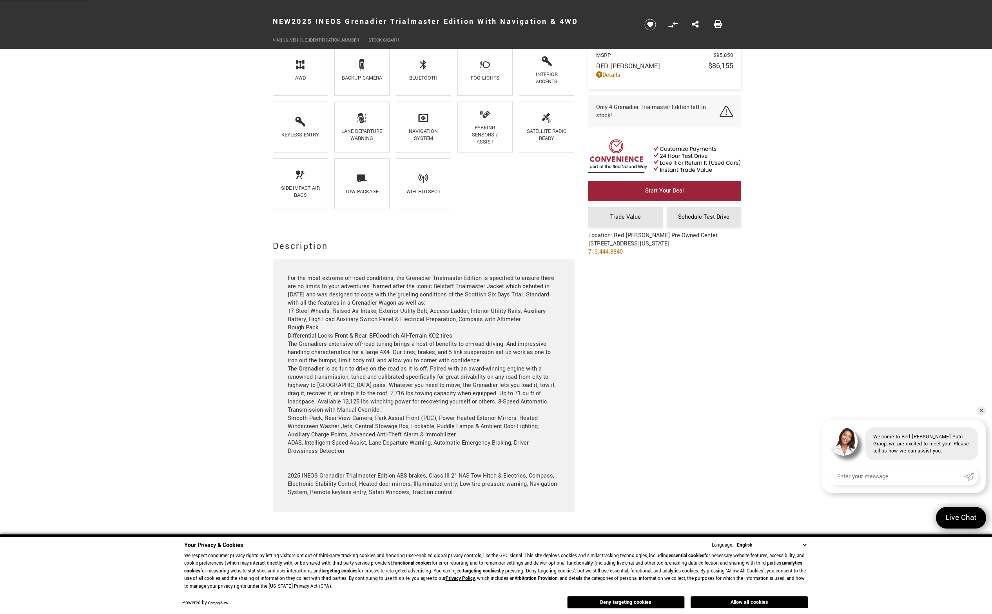
drag, startPoint x: 211, startPoint y: 313, endPoint x: 215, endPoint y: 310, distance: 4.7
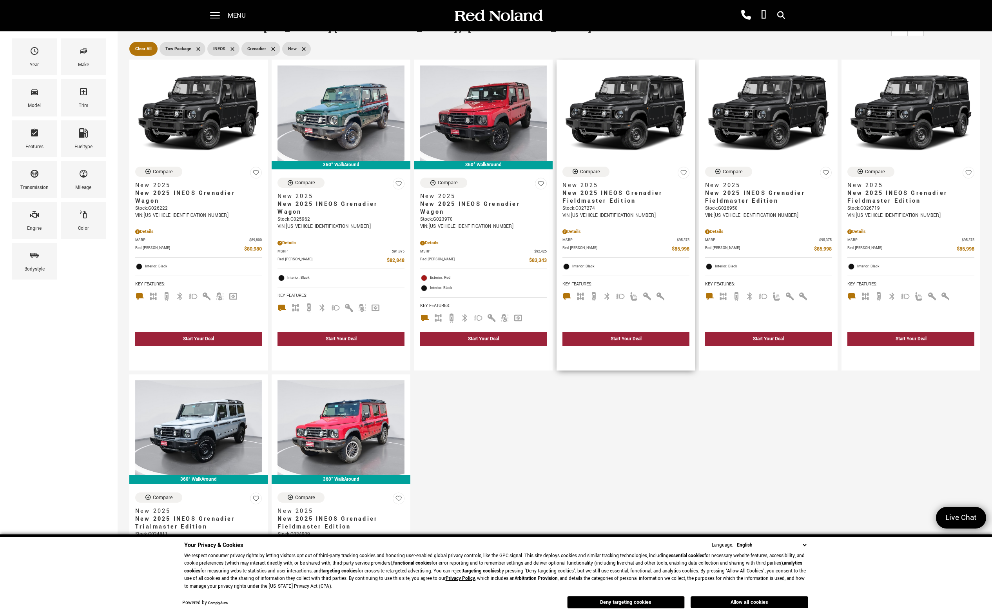
scroll to position [78, 0]
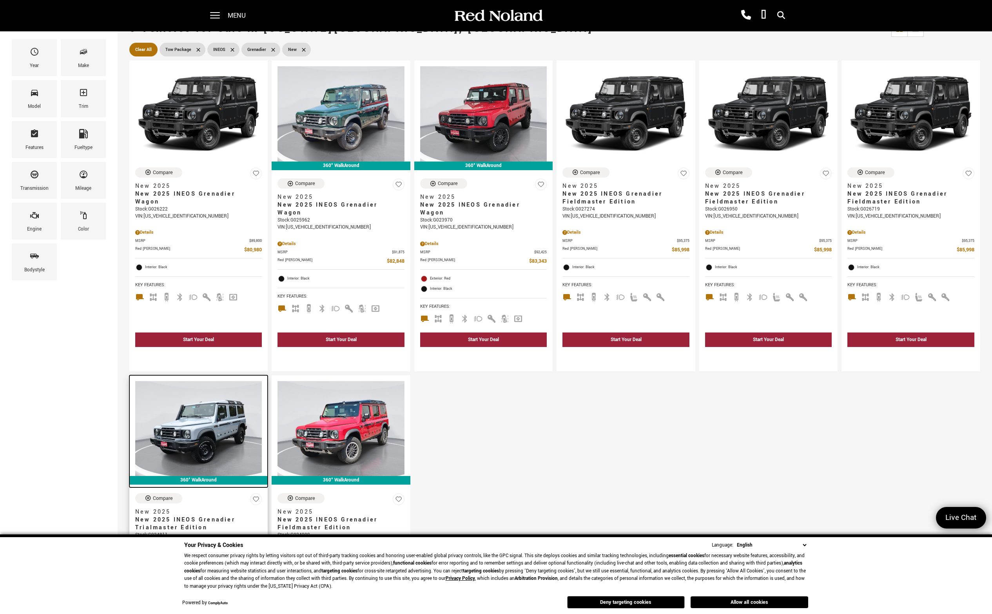
click at [201, 437] on img at bounding box center [198, 428] width 127 height 95
